Goal: Task Accomplishment & Management: Manage account settings

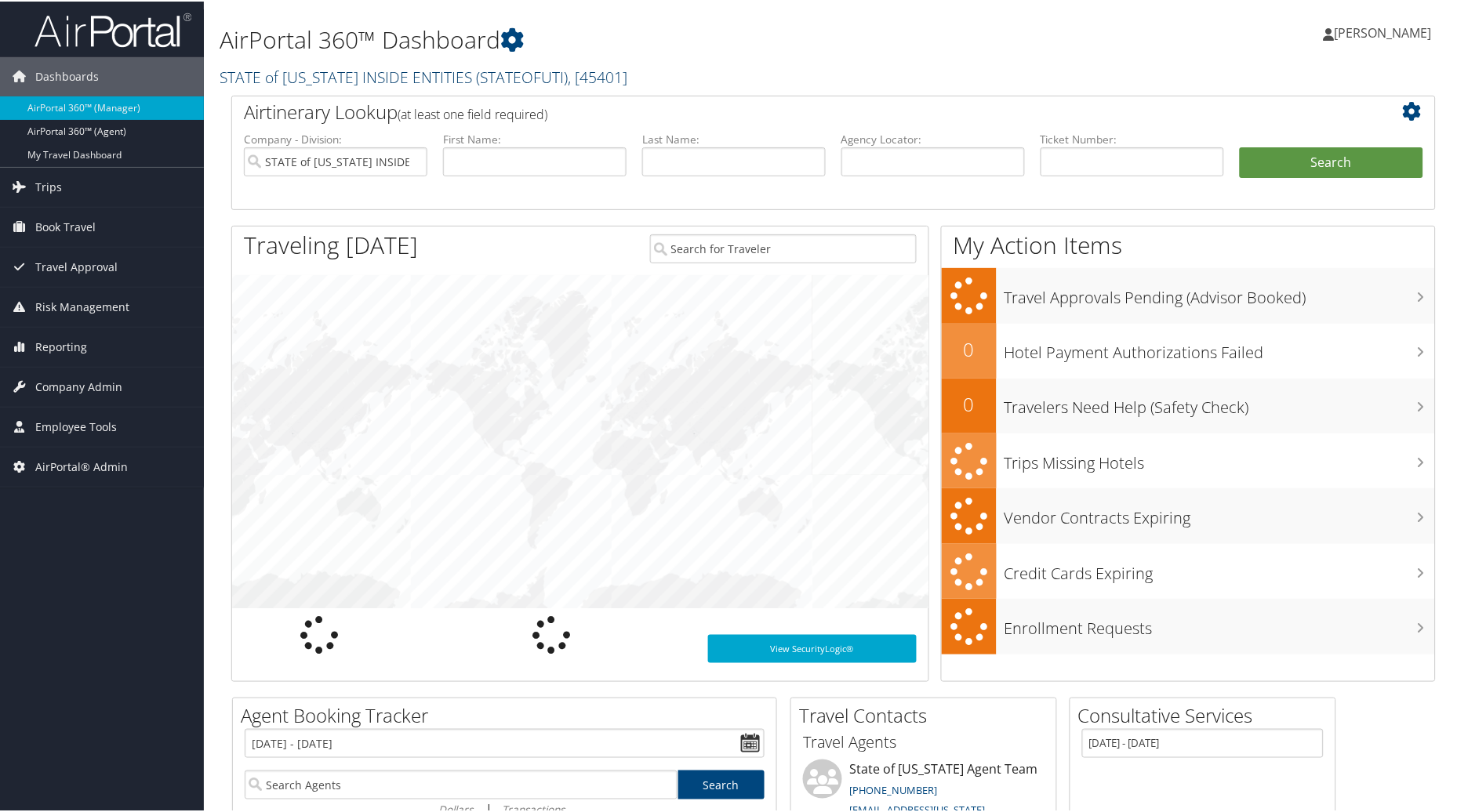
click at [476, 69] on span "( STATEOFUTI )" at bounding box center [522, 76] width 92 height 21
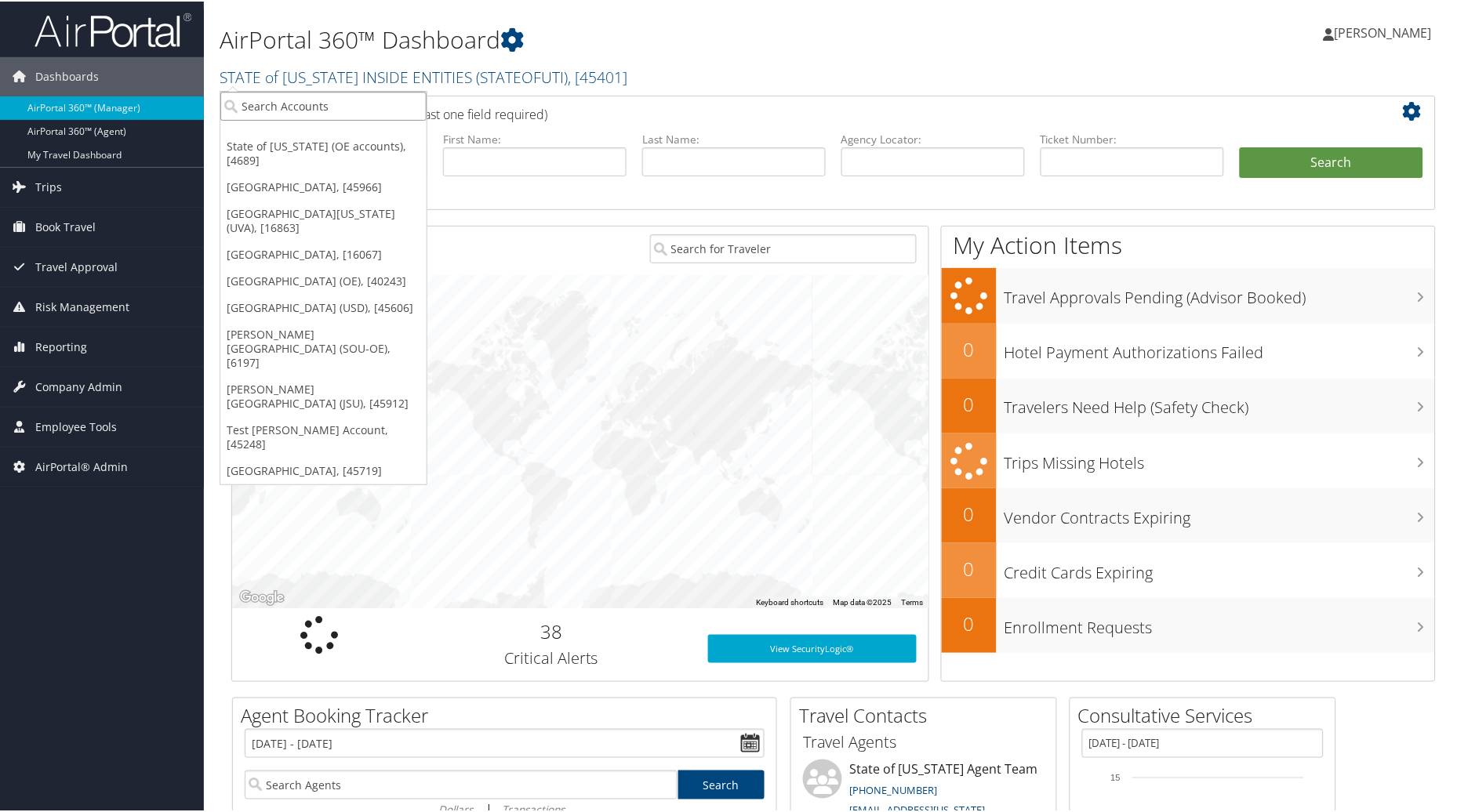
click at [276, 100] on input "search" at bounding box center [323, 104] width 206 height 29
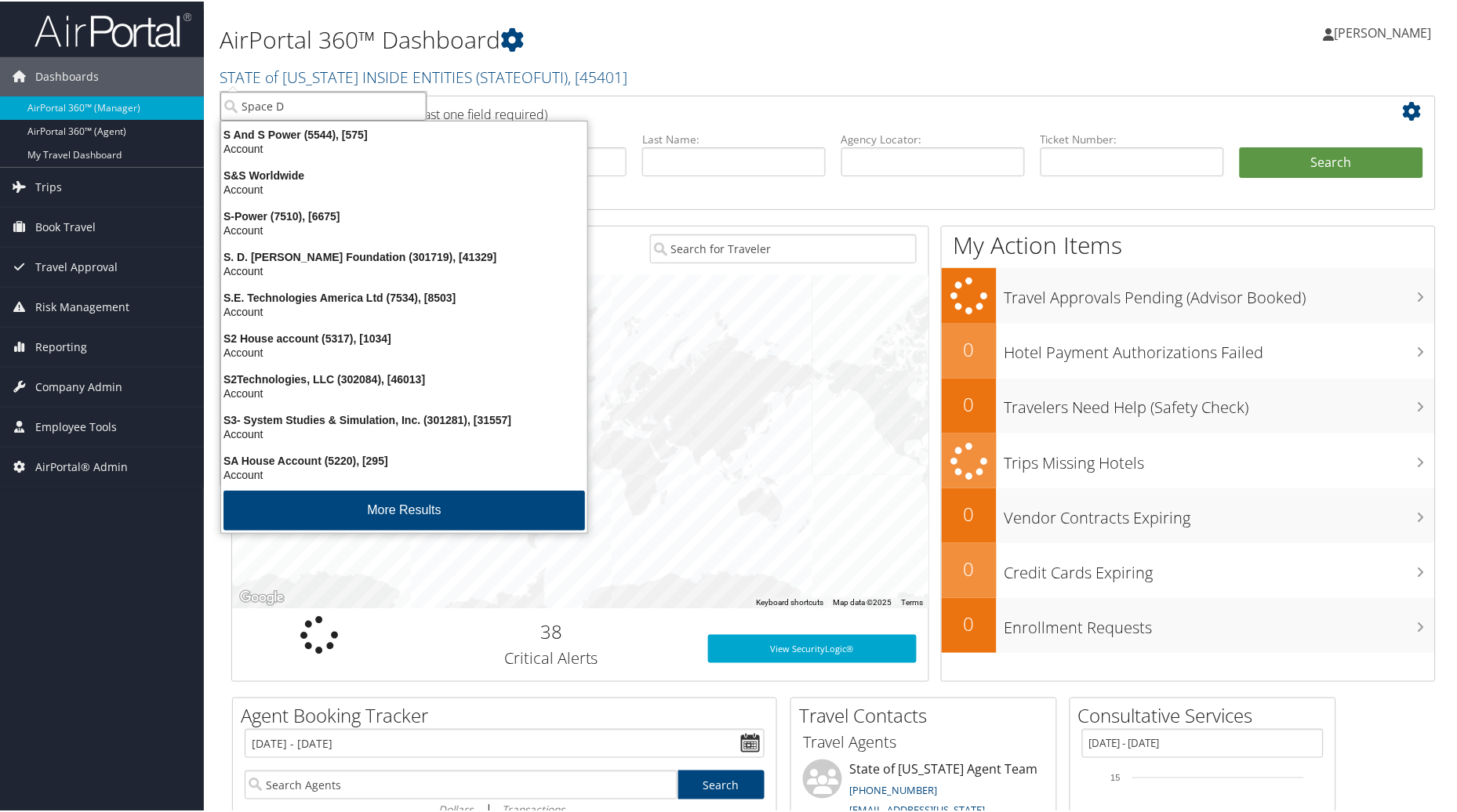
type input "Space Dy"
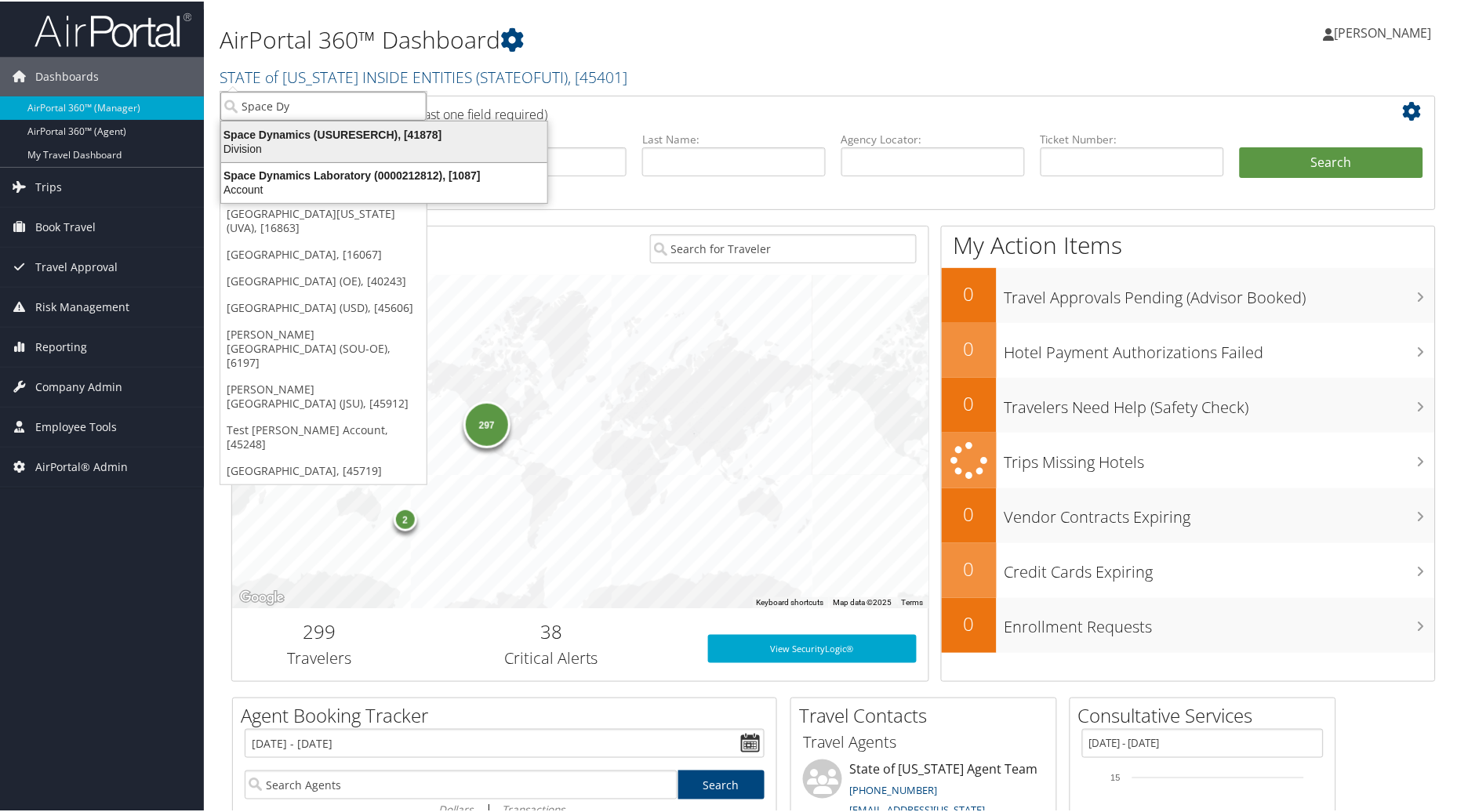
click at [323, 141] on div "Division" at bounding box center [384, 147] width 345 height 14
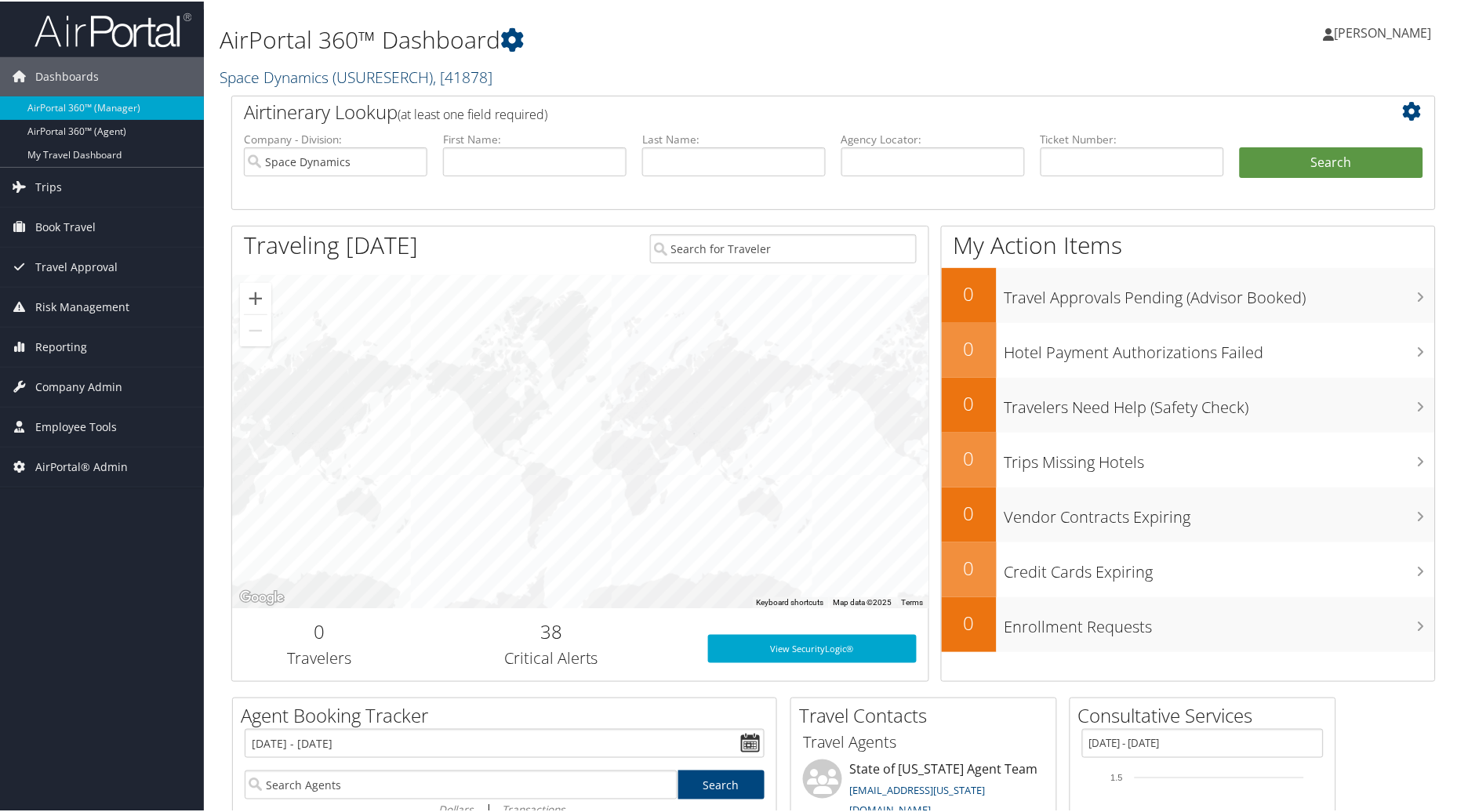
click at [406, 73] on span "( USURESERCH )" at bounding box center [382, 76] width 100 height 21
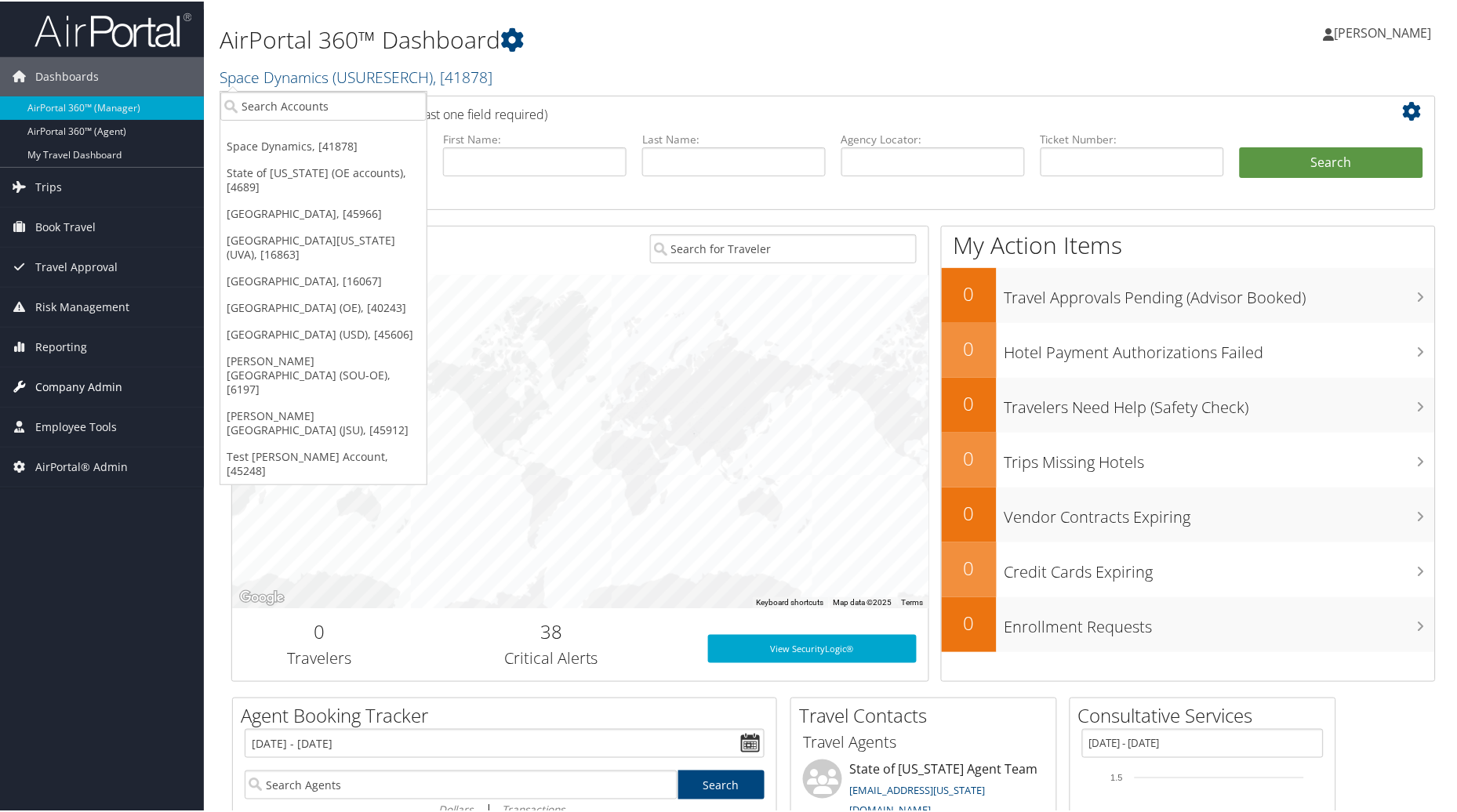
click at [59, 384] on span "Company Admin" at bounding box center [79, 385] width 87 height 39
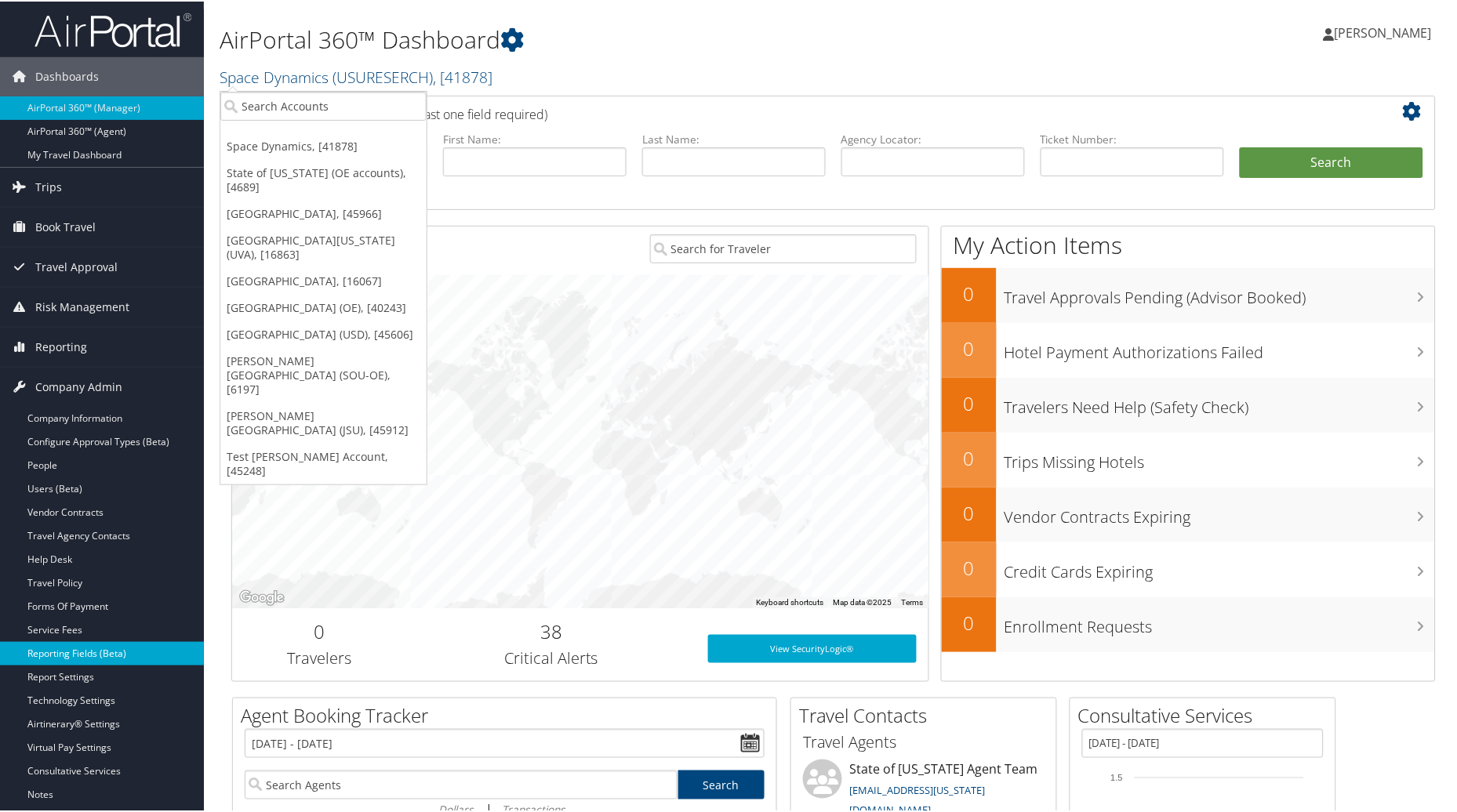
click at [75, 649] on link "Reporting Fields (Beta)" at bounding box center [102, 652] width 204 height 23
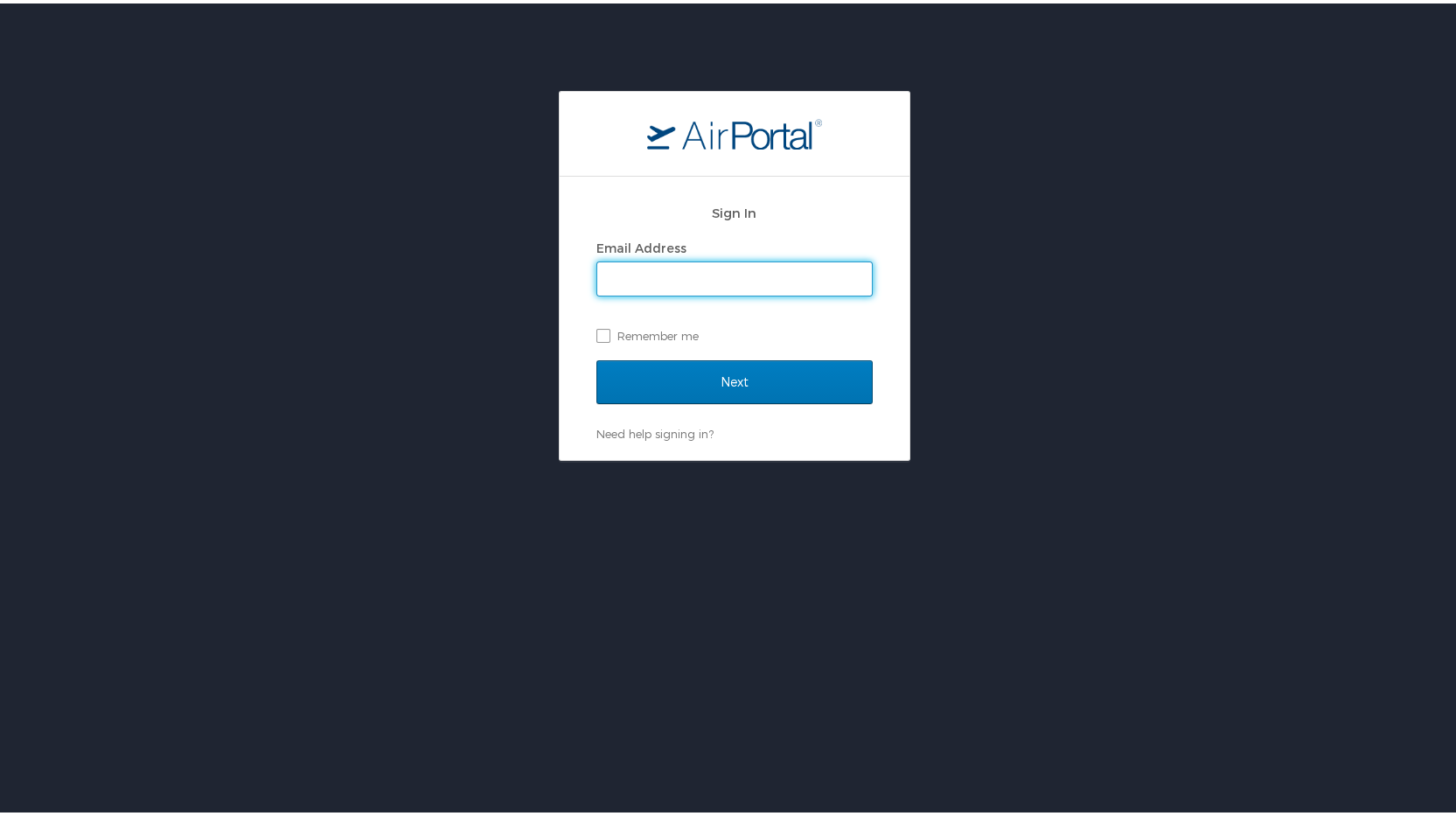
type input "[PERSON_NAME][EMAIL_ADDRESS][PERSON_NAME][DOMAIN_NAME]"
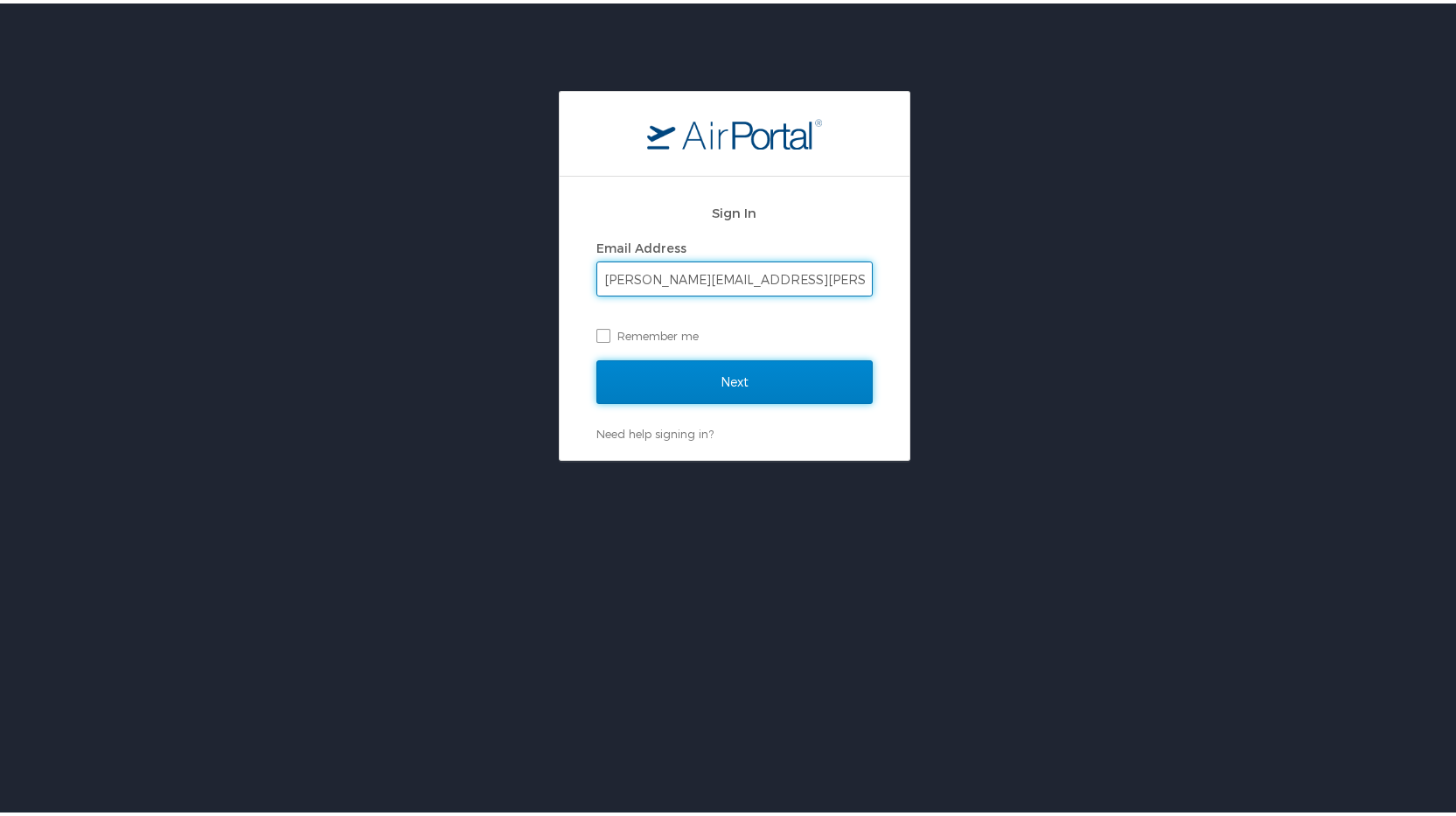
click at [655, 366] on input "Next" at bounding box center [734, 378] width 276 height 44
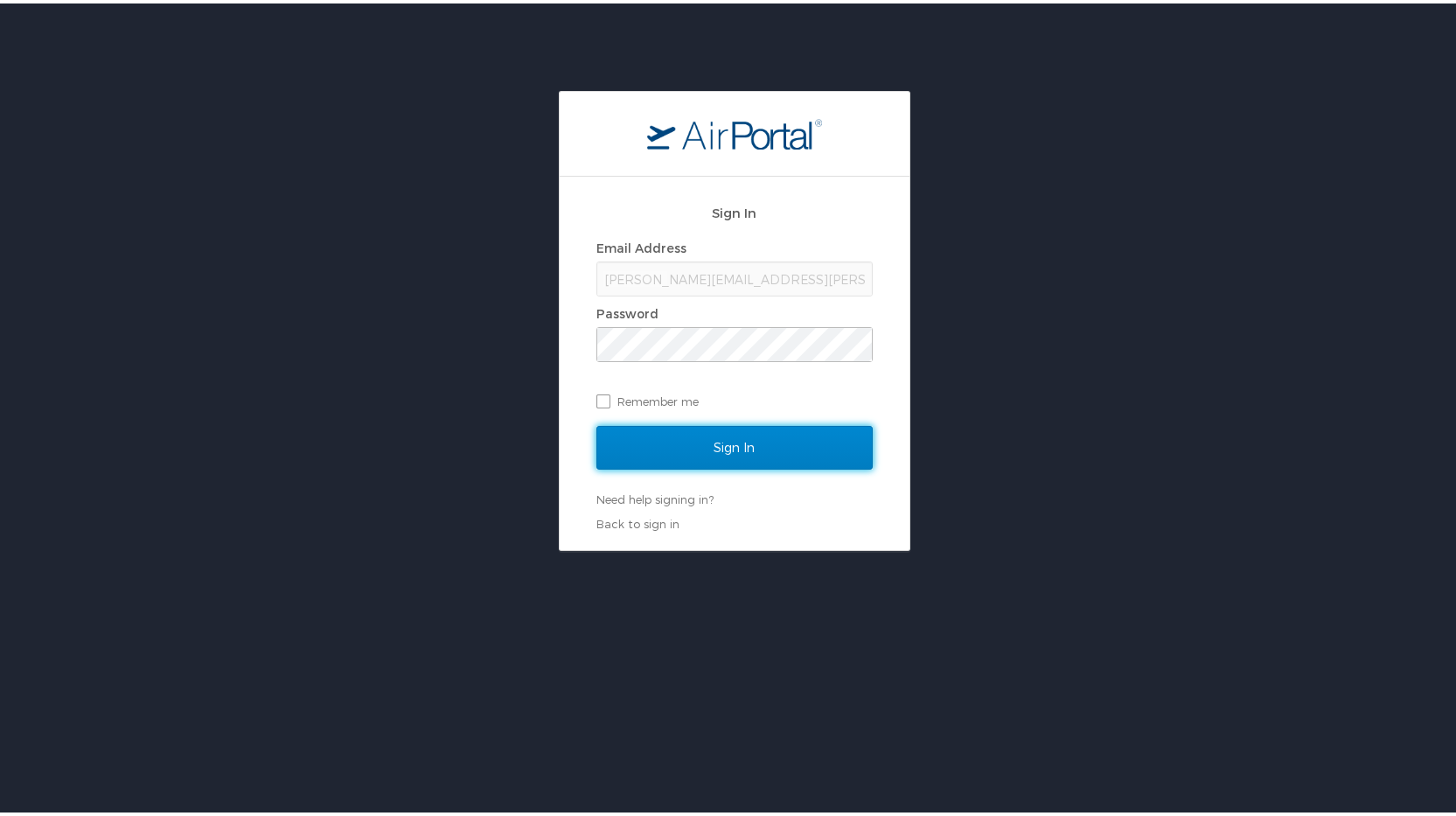
click at [754, 444] on input "Sign In" at bounding box center [734, 444] width 276 height 44
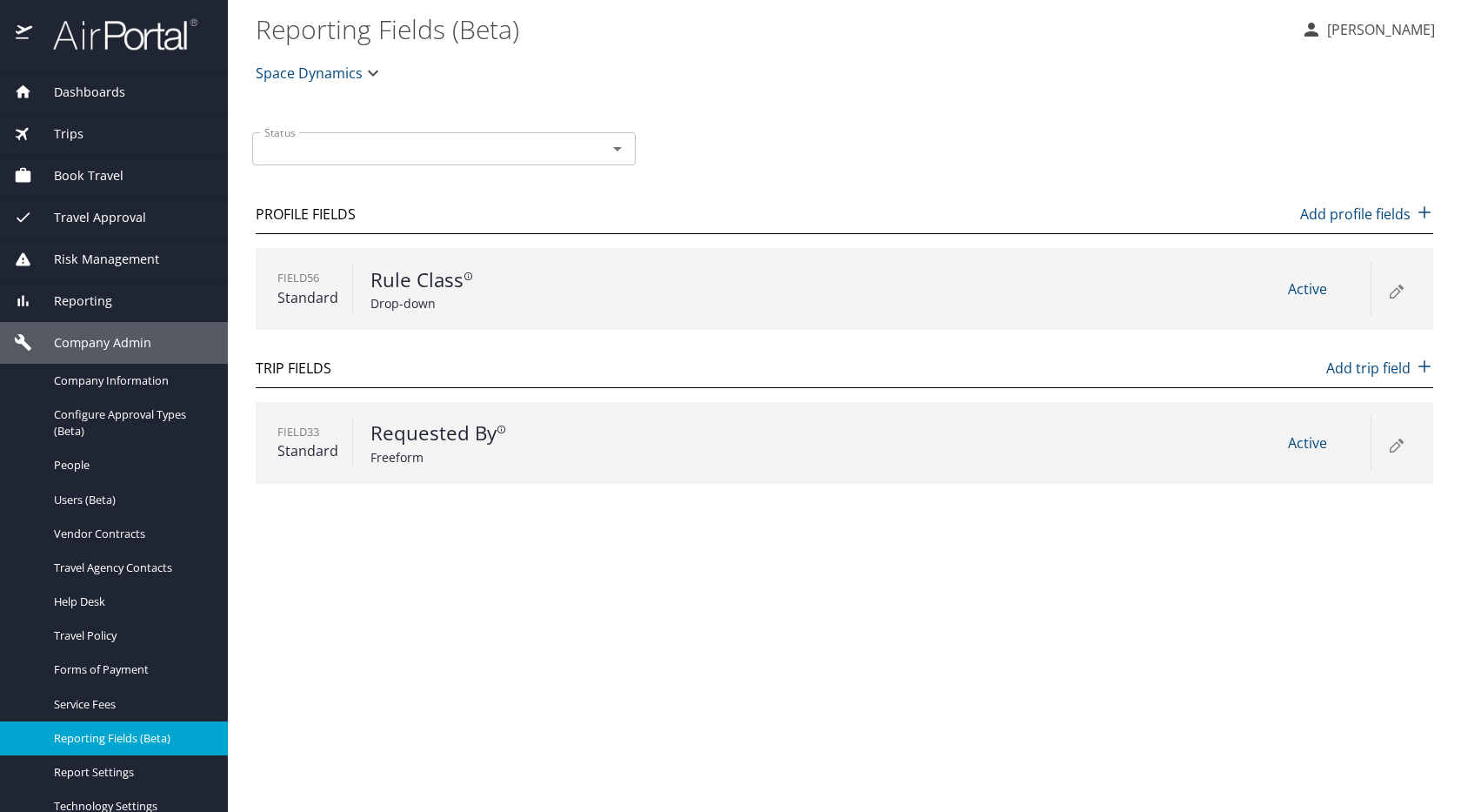
click at [352, 68] on span "Space Dynamics" at bounding box center [309, 72] width 107 height 24
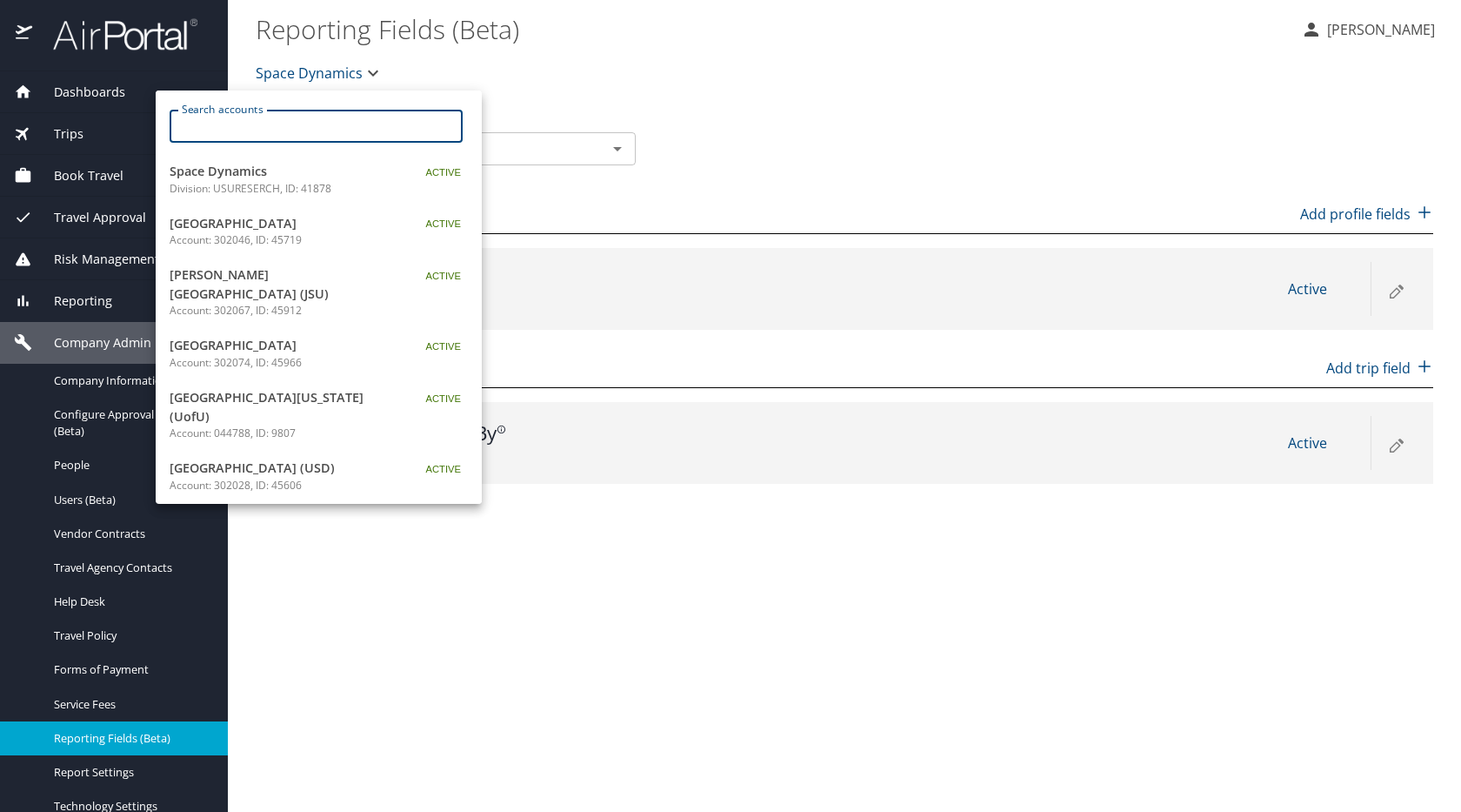
click at [213, 129] on input "Search accounts" at bounding box center [322, 126] width 282 height 33
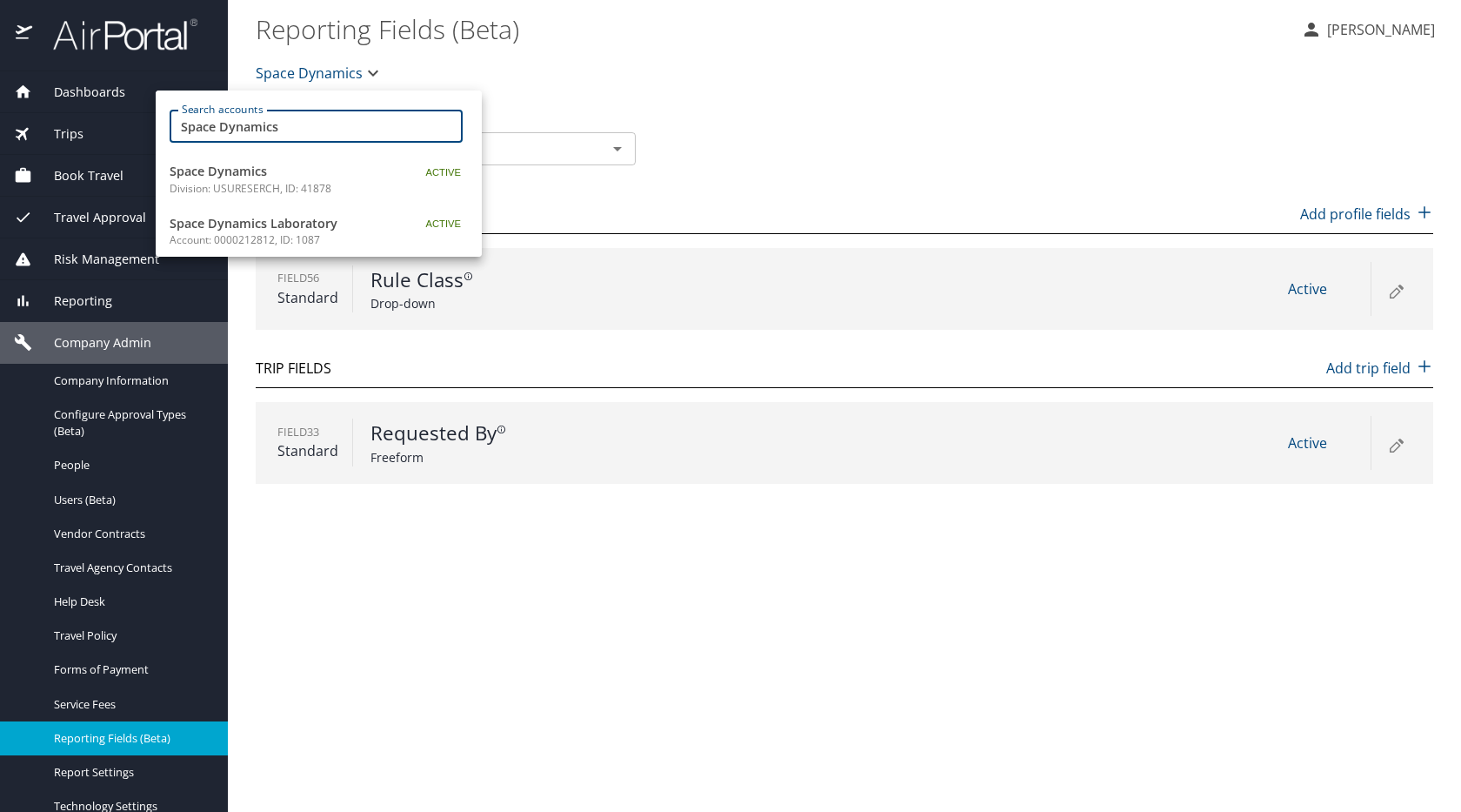
type input "Space Dynamics"
click at [287, 128] on input "Space Dynamics" at bounding box center [322, 126] width 282 height 33
click at [285, 70] on div at bounding box center [730, 406] width 1461 height 812
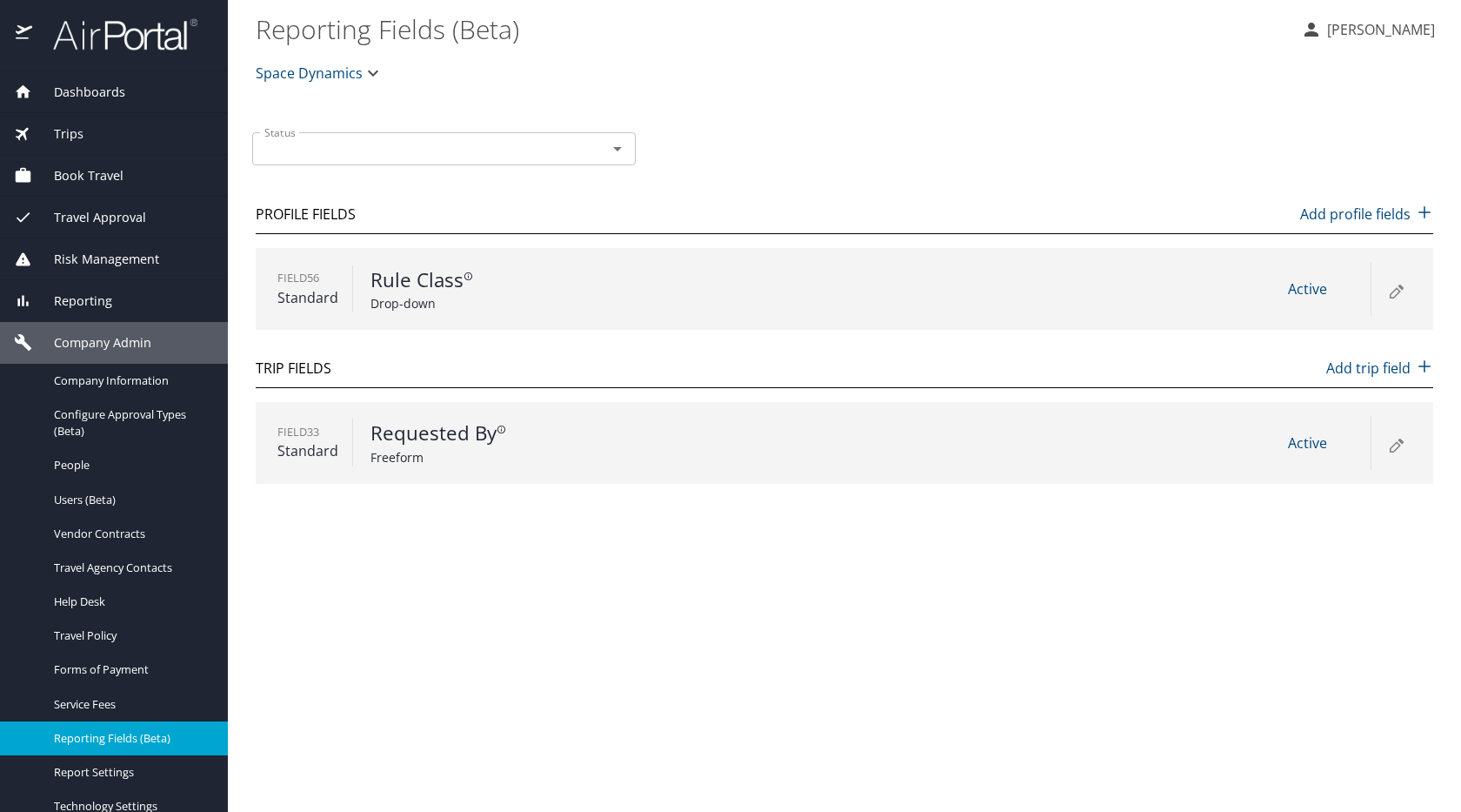
click at [370, 68] on icon "button" at bounding box center [373, 73] width 21 height 21
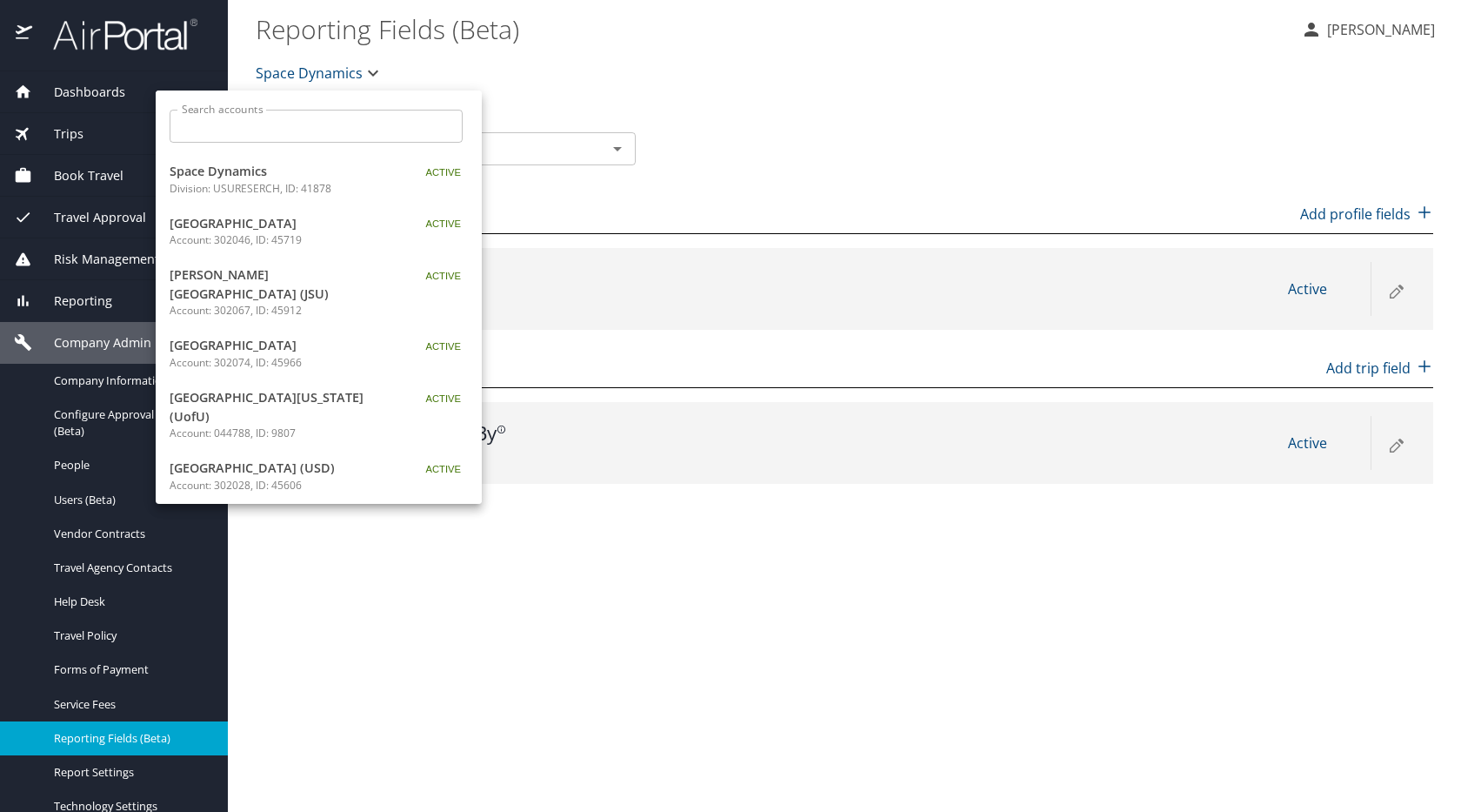
click at [255, 124] on input "Search accounts" at bounding box center [322, 126] width 282 height 33
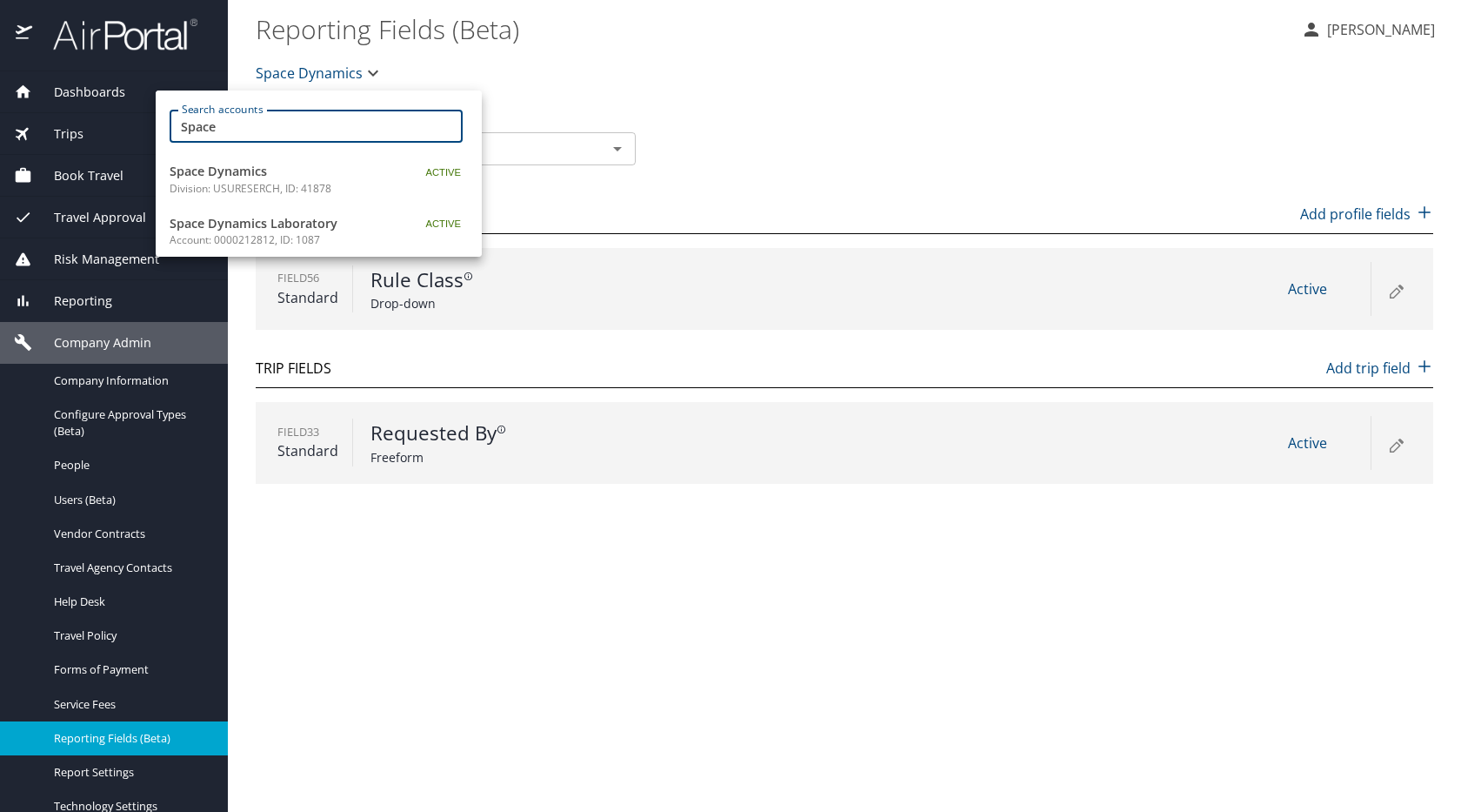
type input "Space"
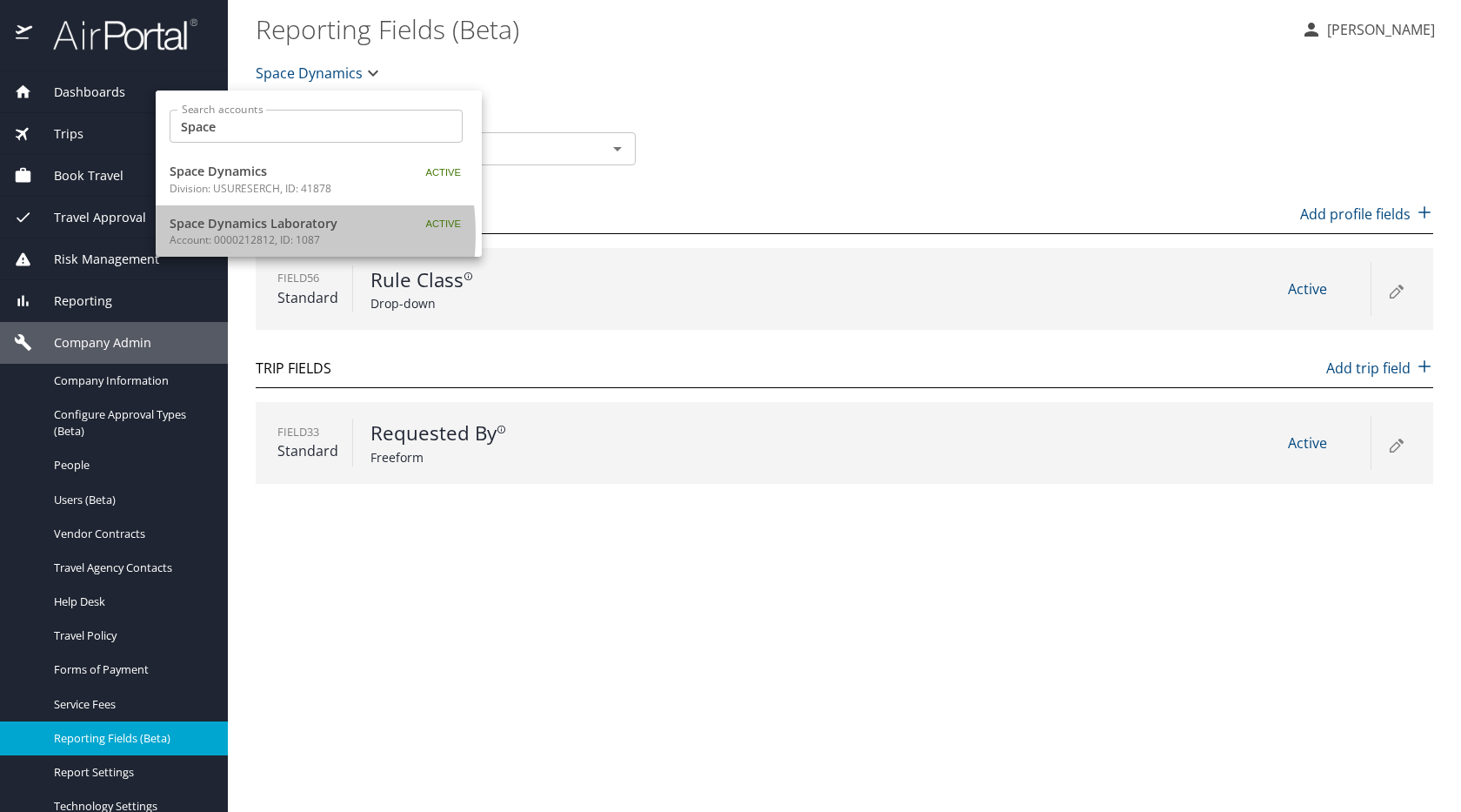
click at [224, 234] on p "Account: 0000212812, ID: 1087" at bounding box center [279, 240] width 218 height 15
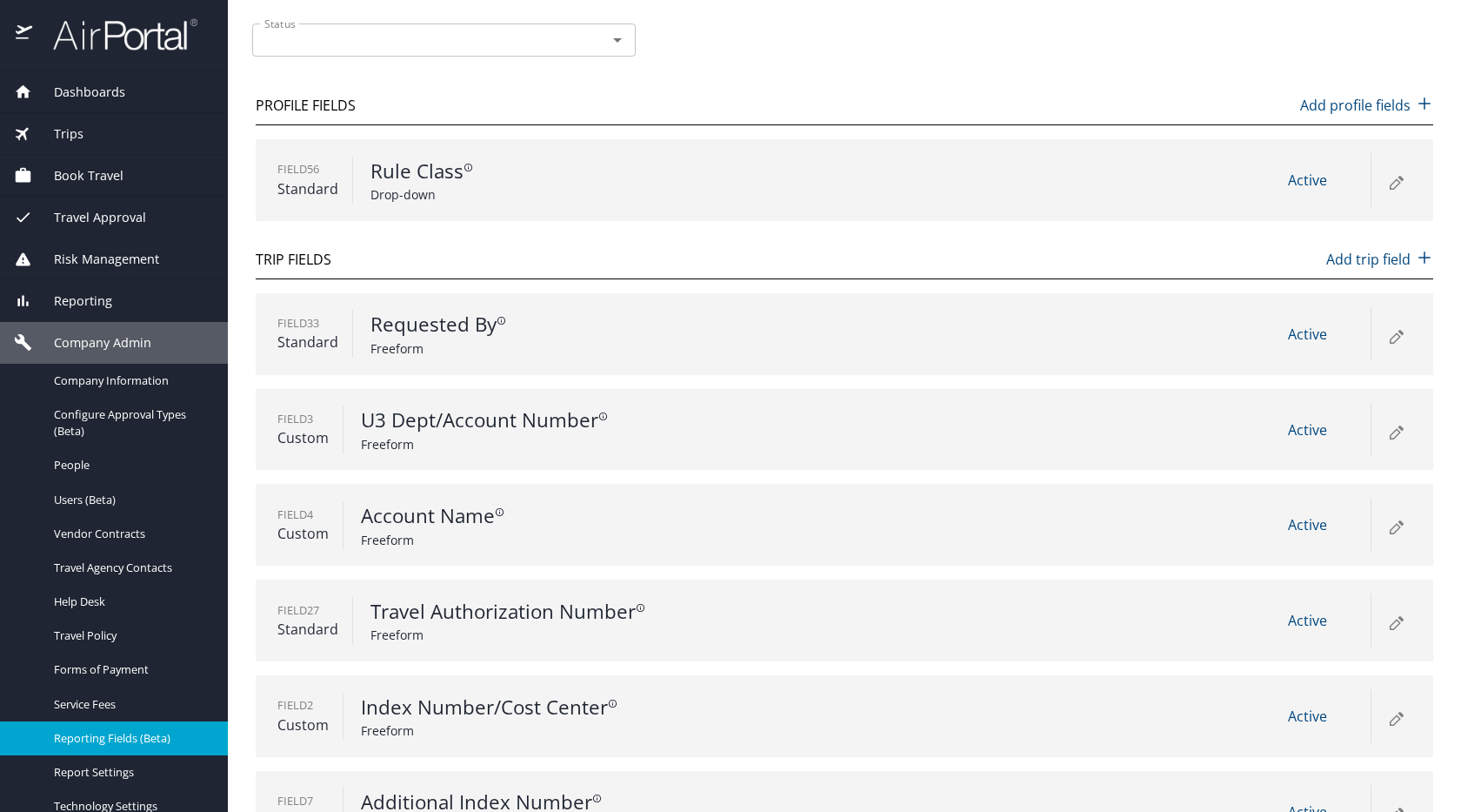
scroll to position [258, 0]
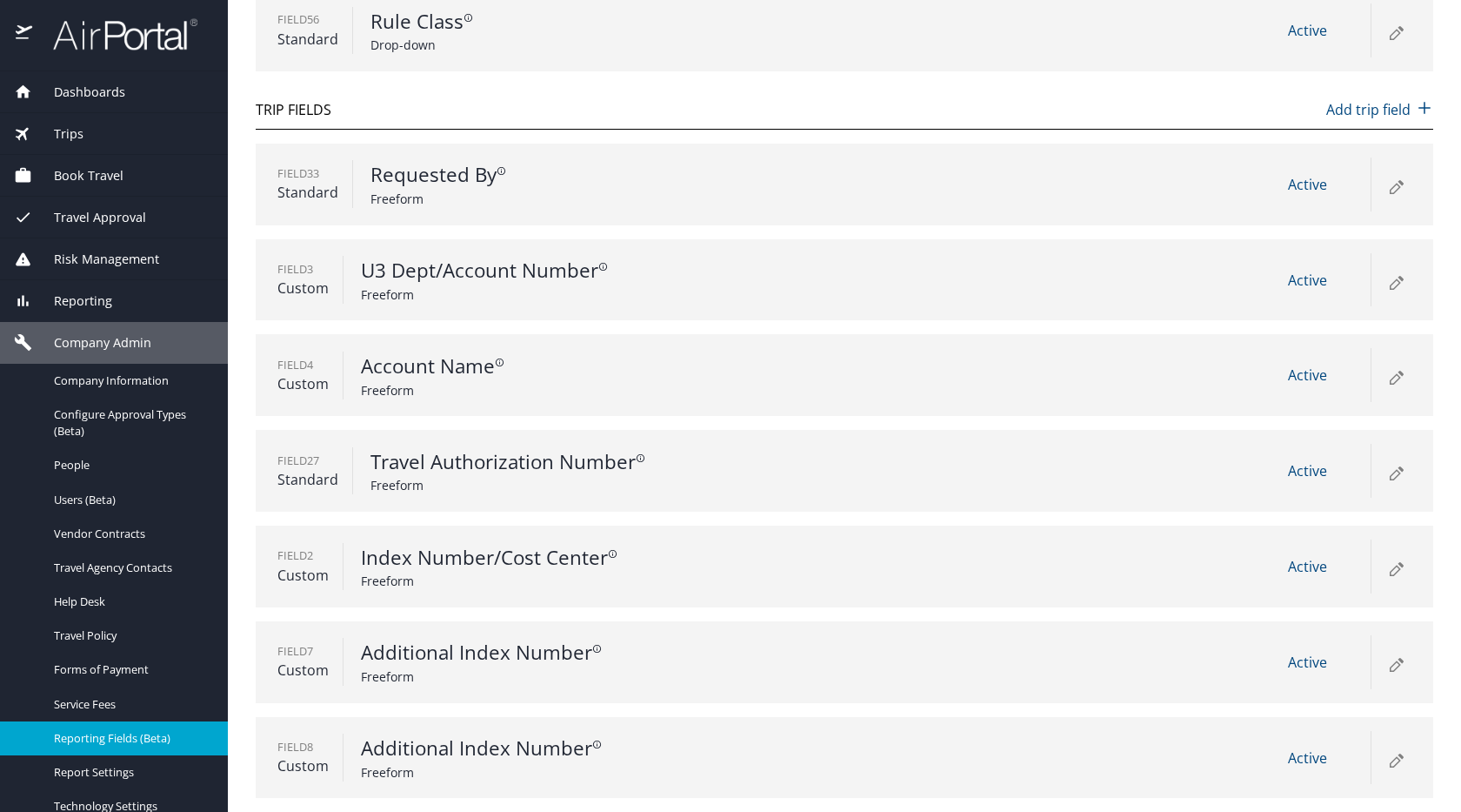
click at [1386, 568] on icon at bounding box center [1396, 567] width 21 height 21
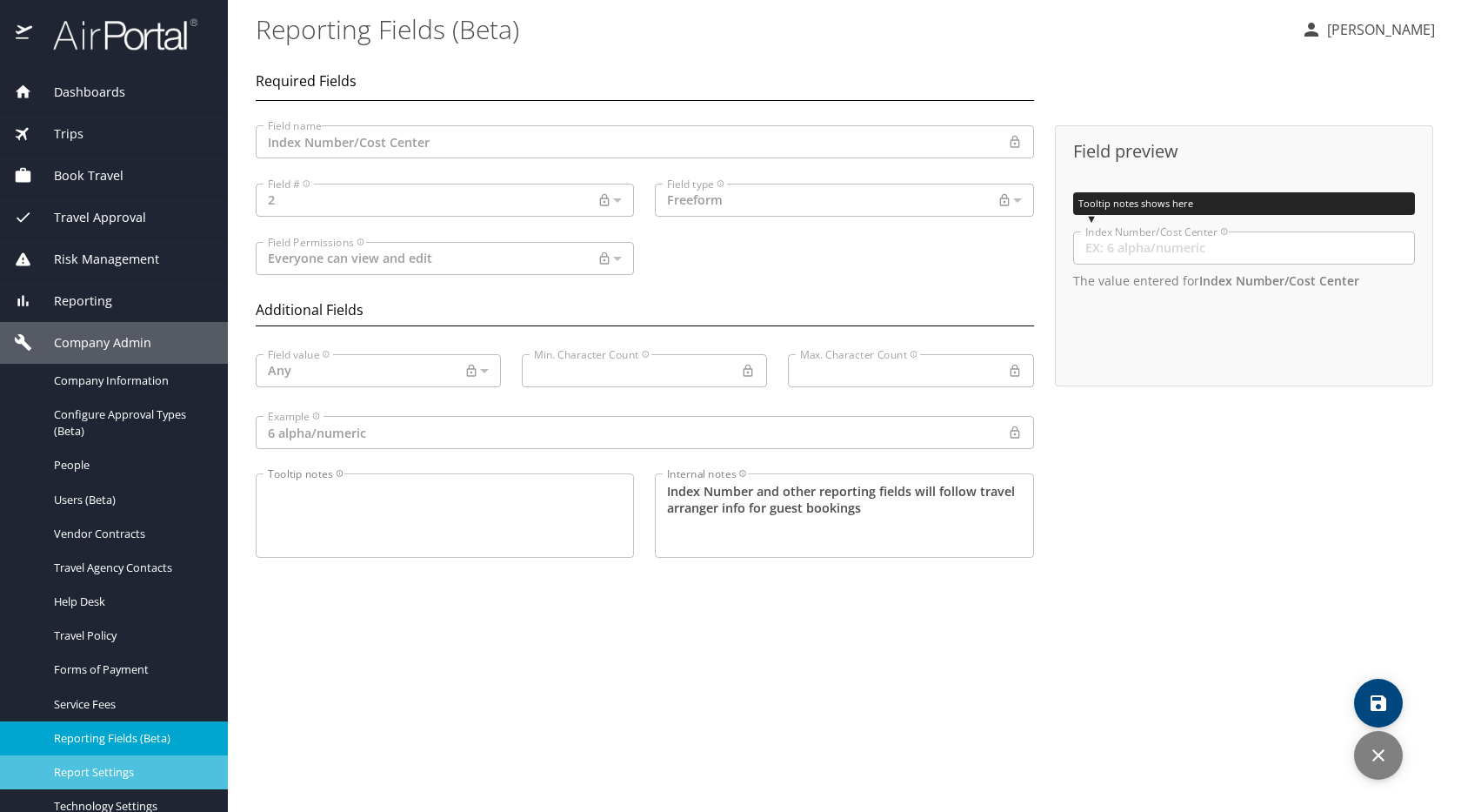
click at [113, 782] on div "Report Settings" at bounding box center [113, 771] width 200 height 20
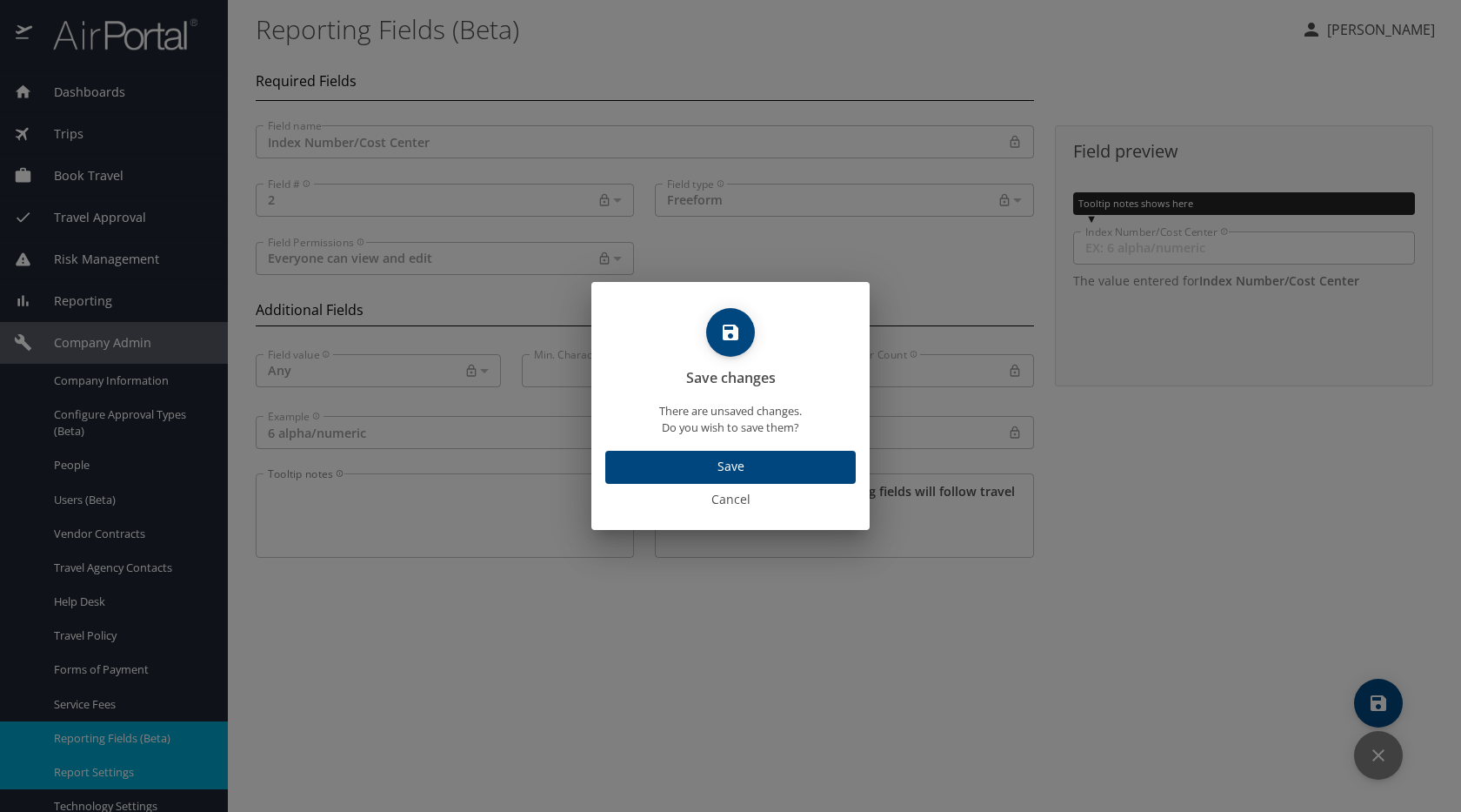
click at [731, 501] on span "Cancel" at bounding box center [731, 500] width 264 height 22
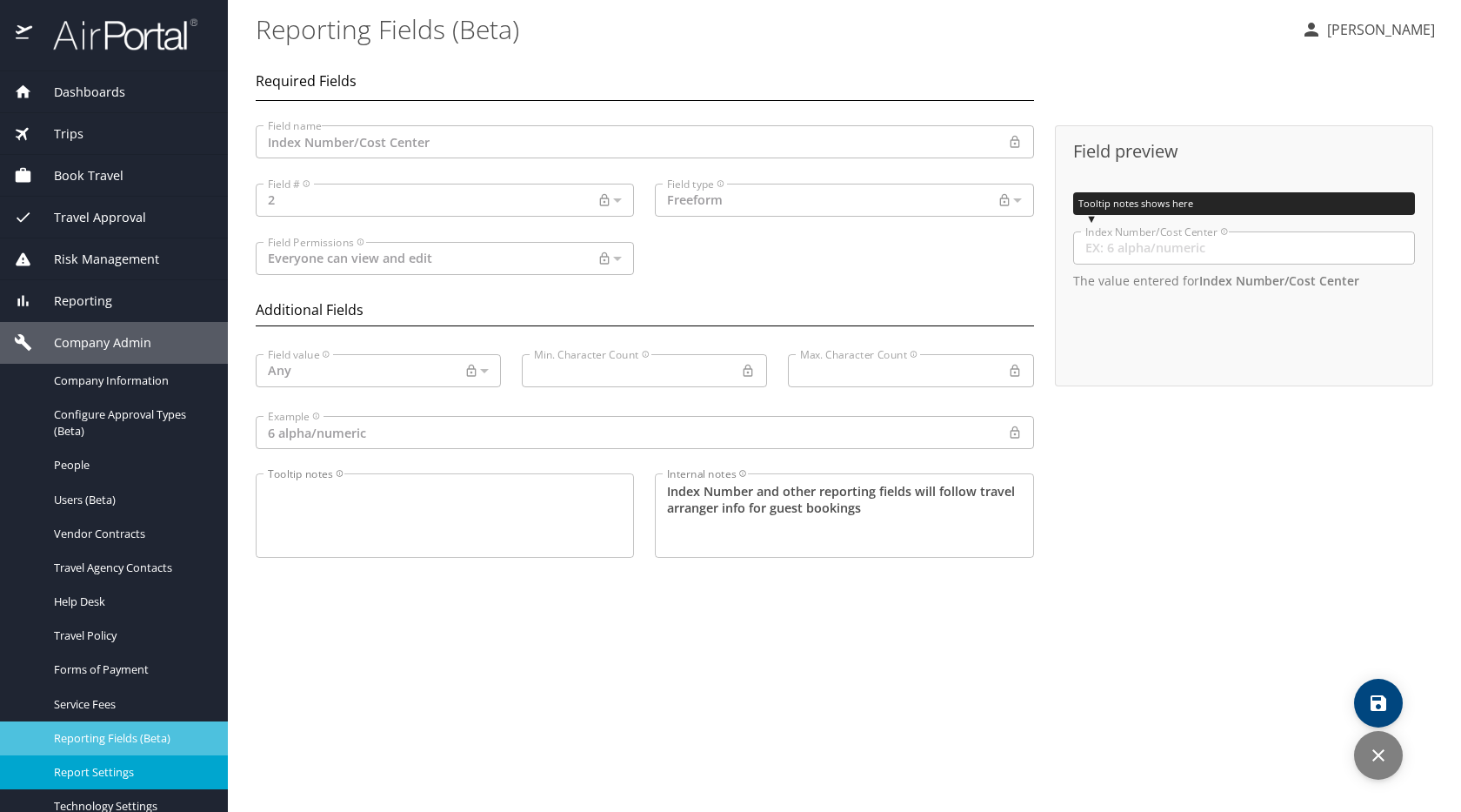
click at [147, 734] on span "Reporting Fields (Beta)" at bounding box center [130, 738] width 153 height 16
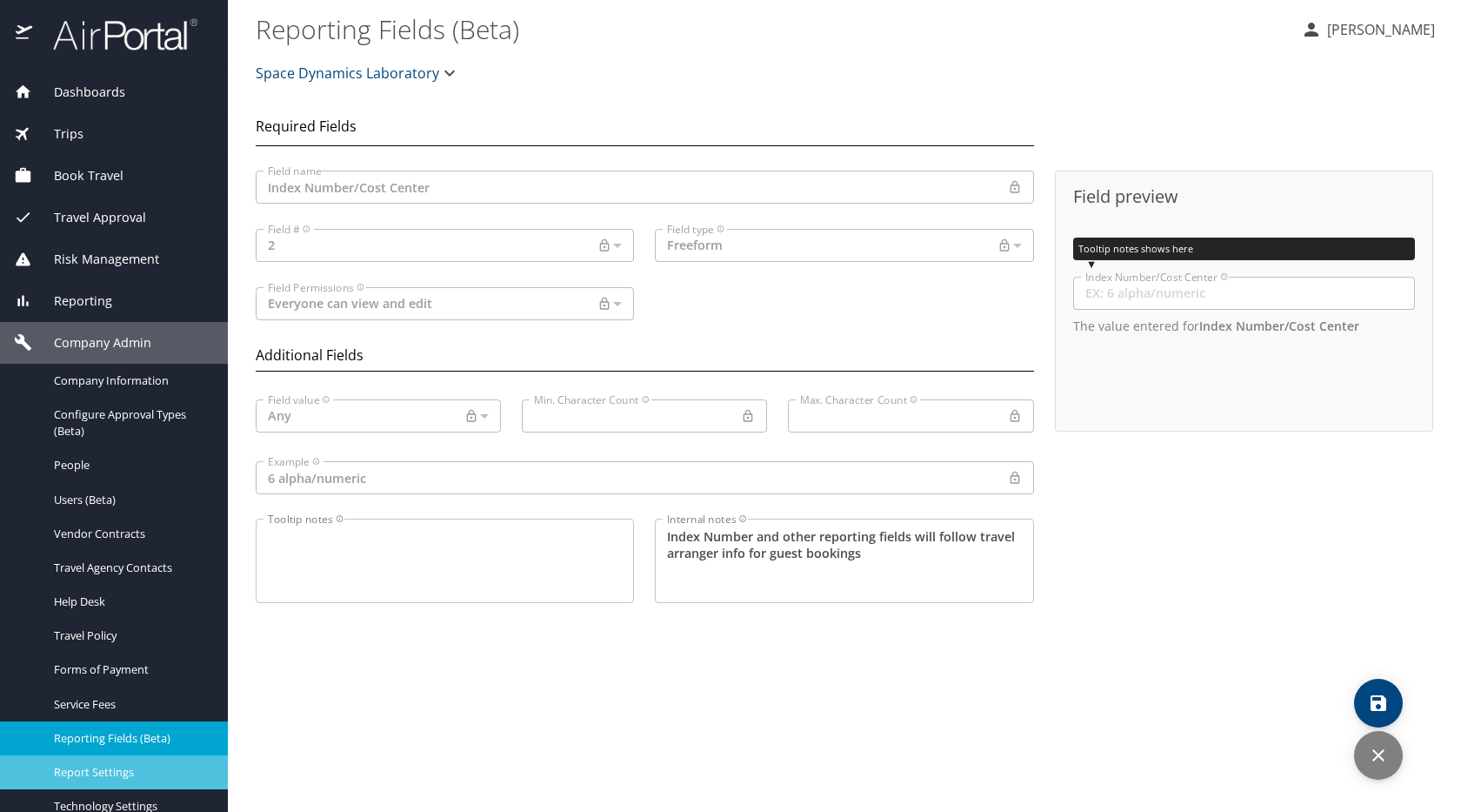
click at [107, 771] on span "Report Settings" at bounding box center [130, 771] width 153 height 16
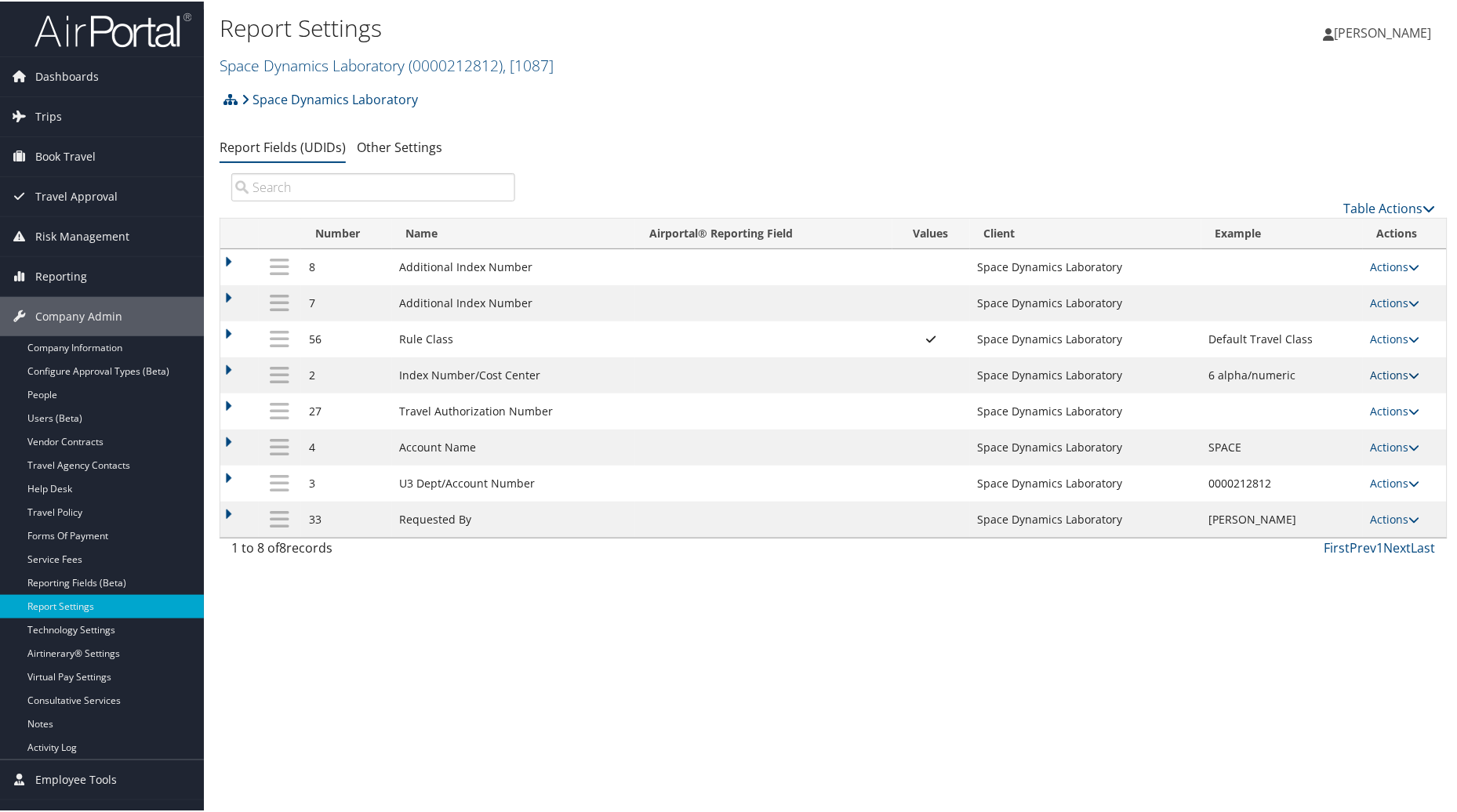
click at [1382, 376] on link "Actions" at bounding box center [1395, 373] width 50 height 15
click at [1299, 452] on link "Edit" at bounding box center [1329, 454] width 170 height 27
select select "both"
select select "trip"
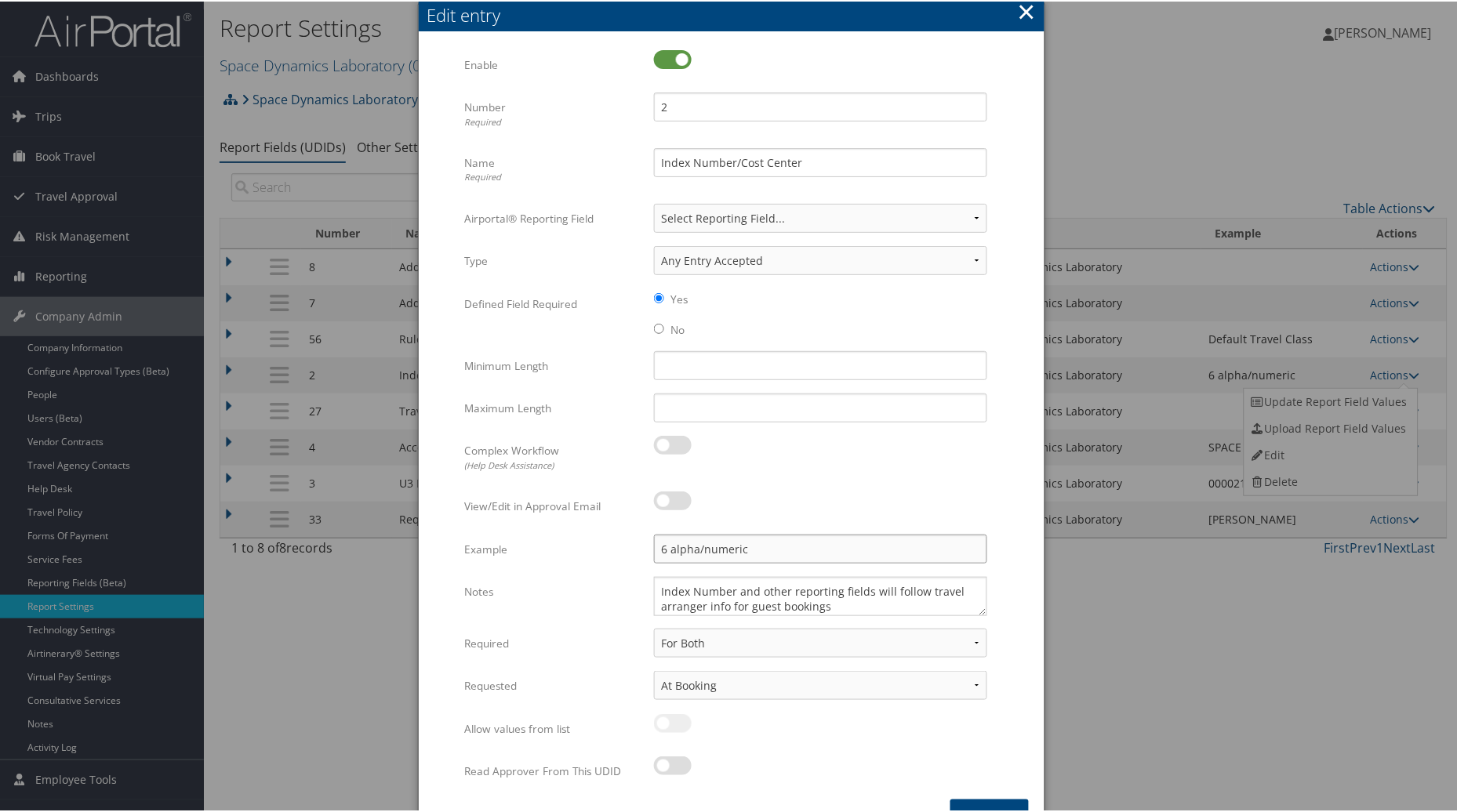
click at [661, 549] on input "6 alpha/numeric" at bounding box center [820, 547] width 333 height 29
drag, startPoint x: 665, startPoint y: 549, endPoint x: 655, endPoint y: 549, distance: 10.0
click at [655, 549] on input "6 alpha/numeric" at bounding box center [820, 547] width 333 height 29
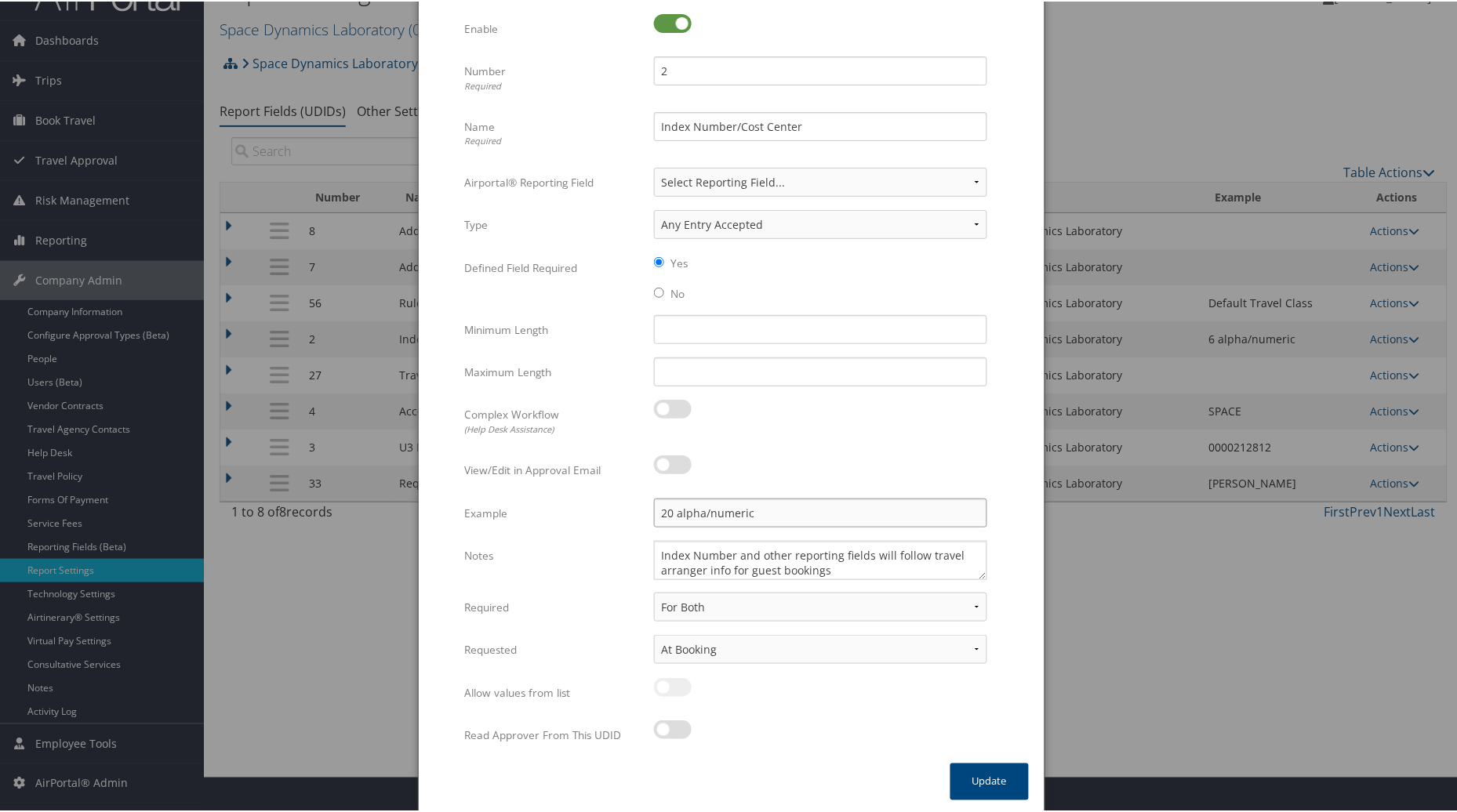
scroll to position [37, 0]
type input "20 alpha/numeric"
click at [985, 782] on button "Update" at bounding box center [989, 779] width 78 height 37
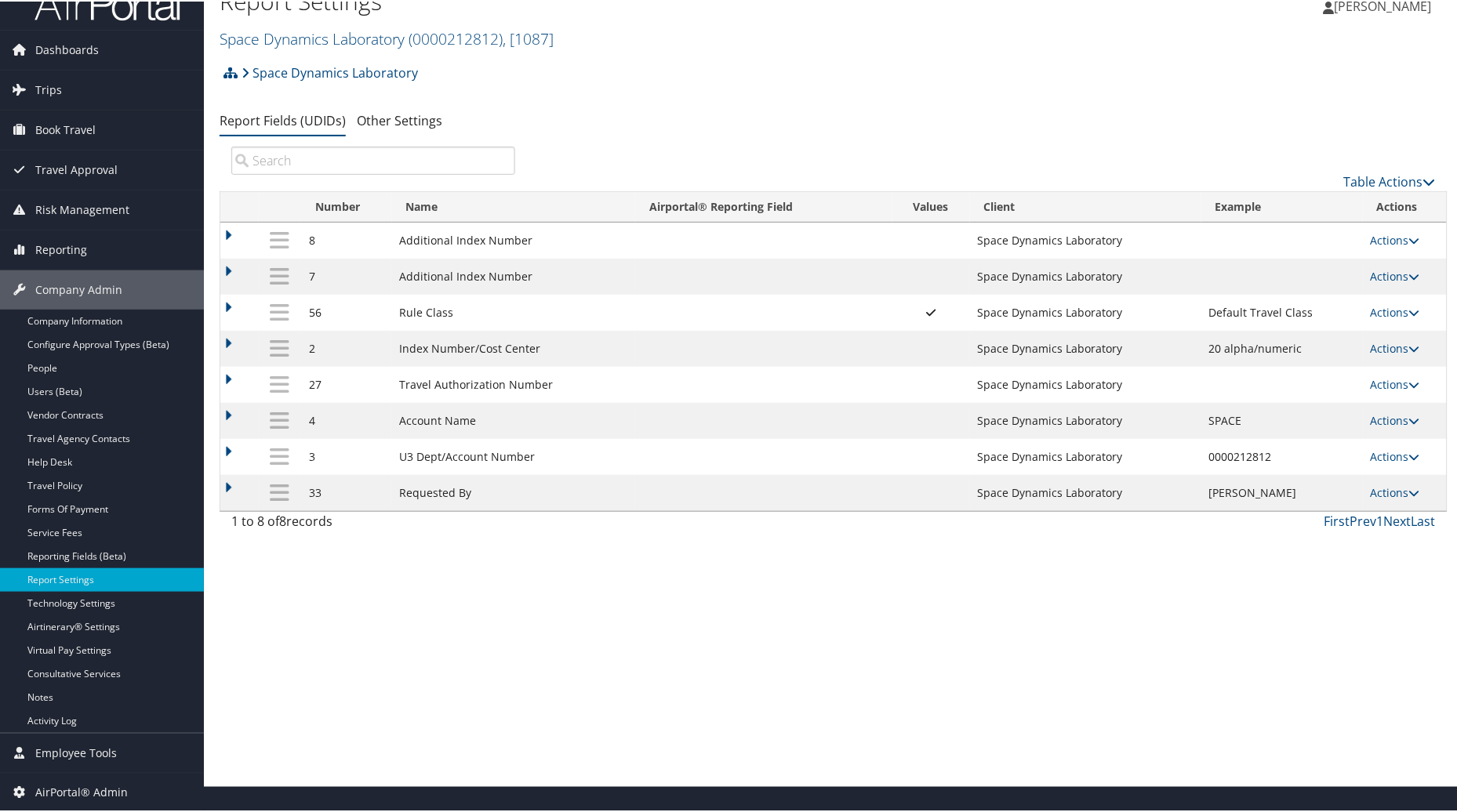
scroll to position [27, 0]
click at [77, 559] on link "Reporting Fields (Beta)" at bounding box center [102, 555] width 204 height 23
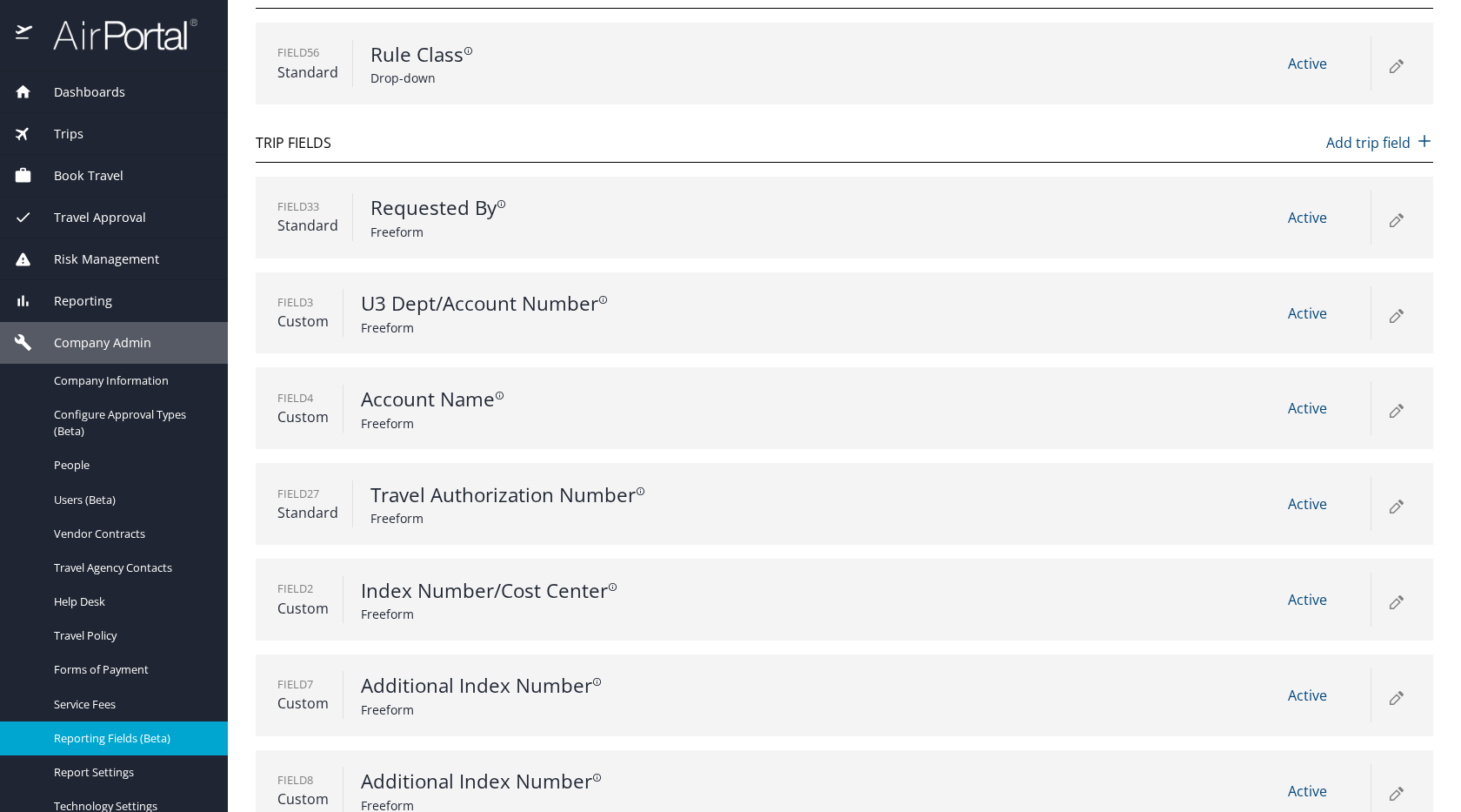
scroll to position [258, 0]
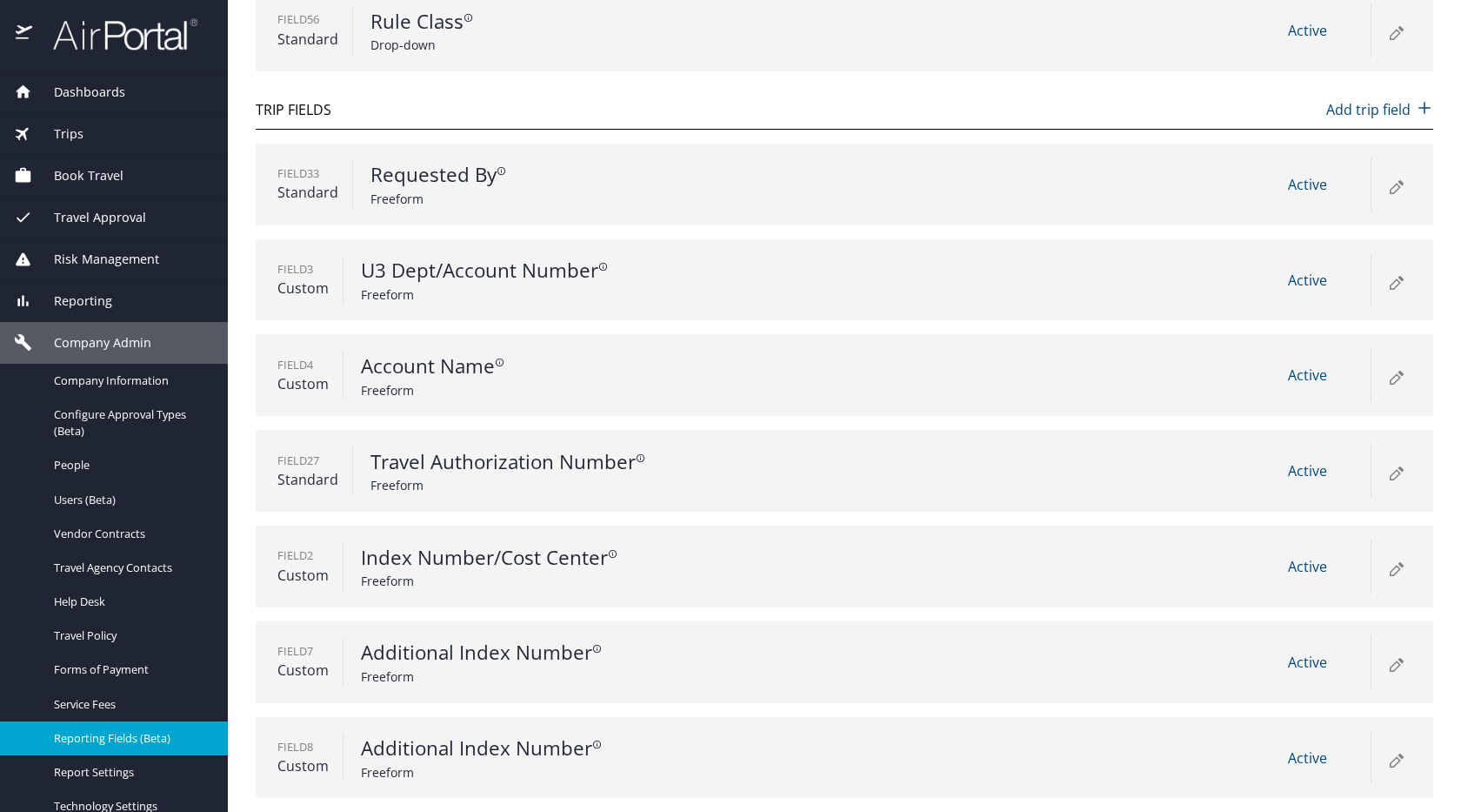
click at [1387, 573] on icon at bounding box center [1396, 567] width 21 height 21
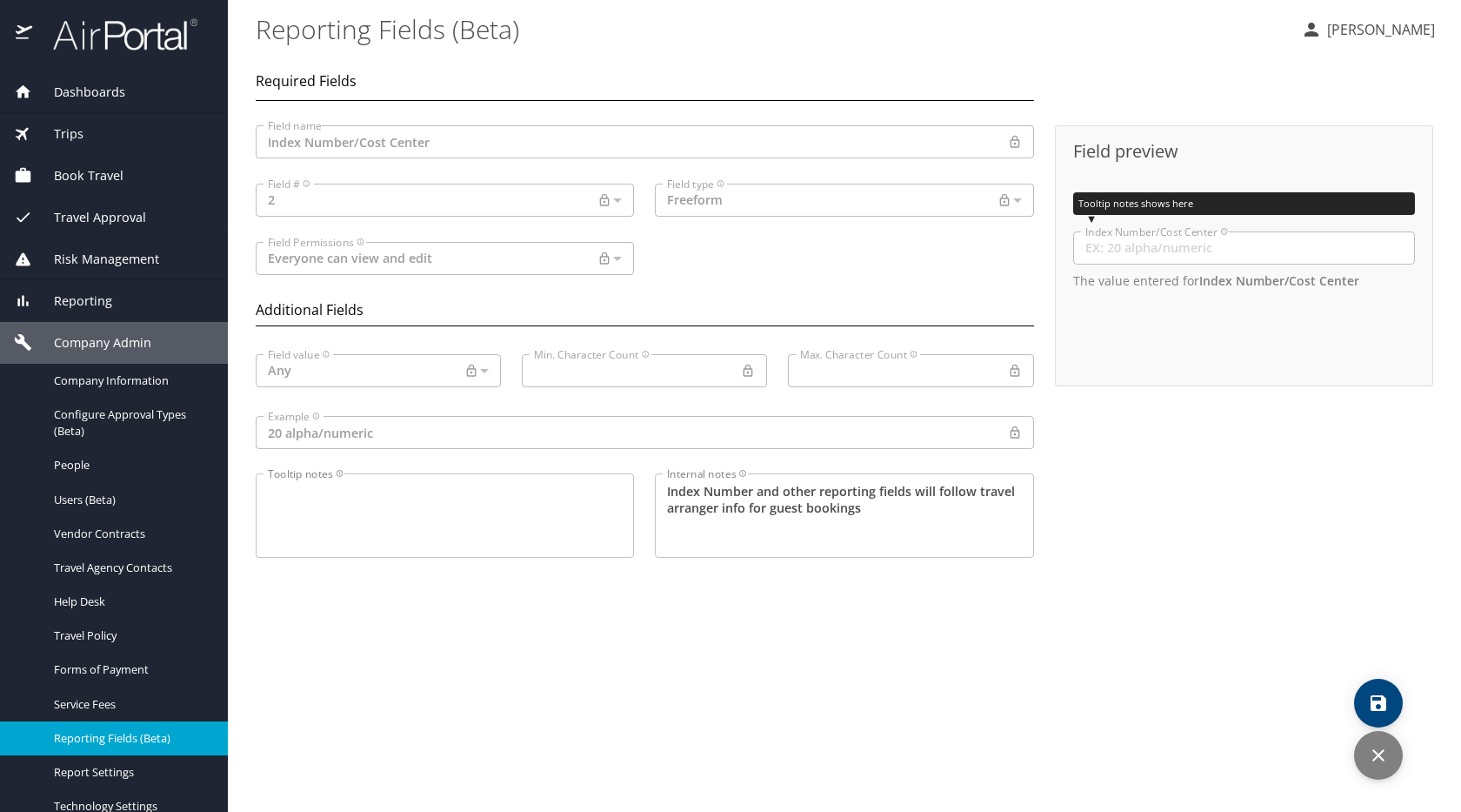
click at [1132, 601] on main "Reporting Fields (Beta) [PERSON_NAME] Required Fields Field name Index Number/C…" at bounding box center [844, 406] width 1233 height 812
